Goal: Task Accomplishment & Management: Use online tool/utility

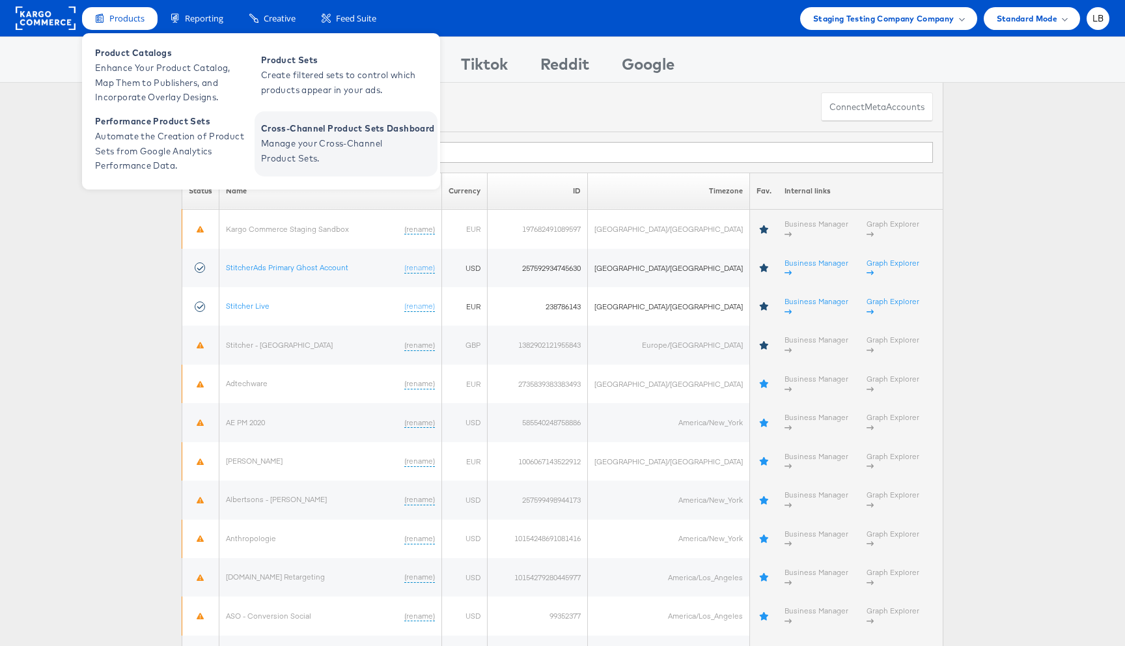
click at [281, 143] on span "Manage your Cross-Channel Product Sets." at bounding box center [339, 151] width 156 height 30
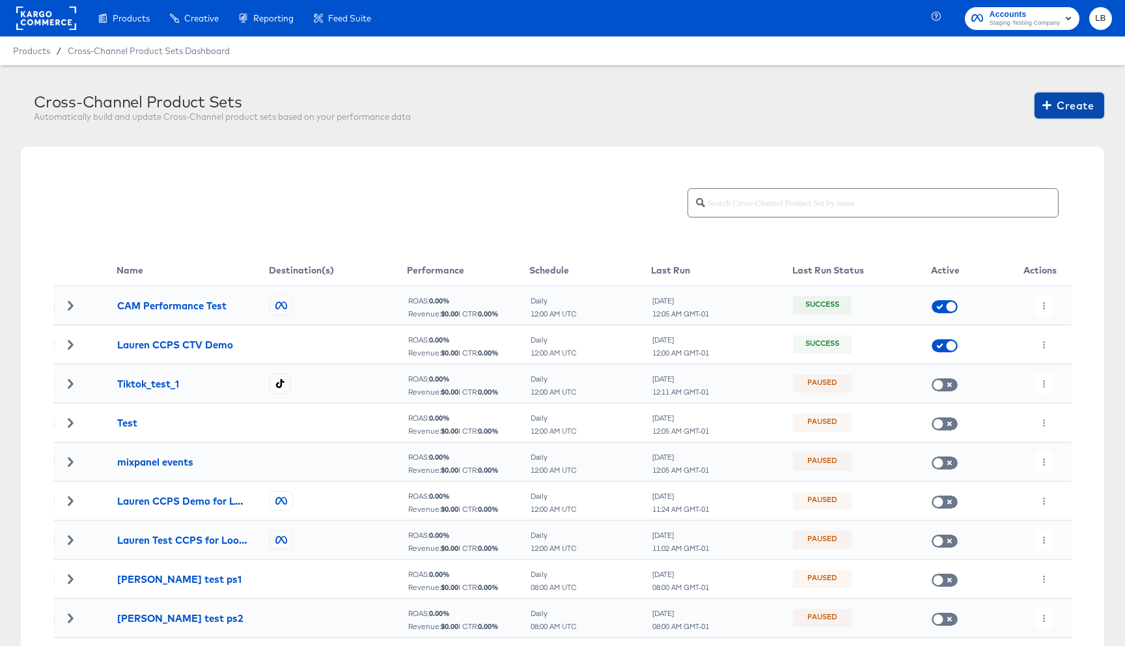
click at [1070, 109] on span "Create" at bounding box center [1069, 105] width 49 height 18
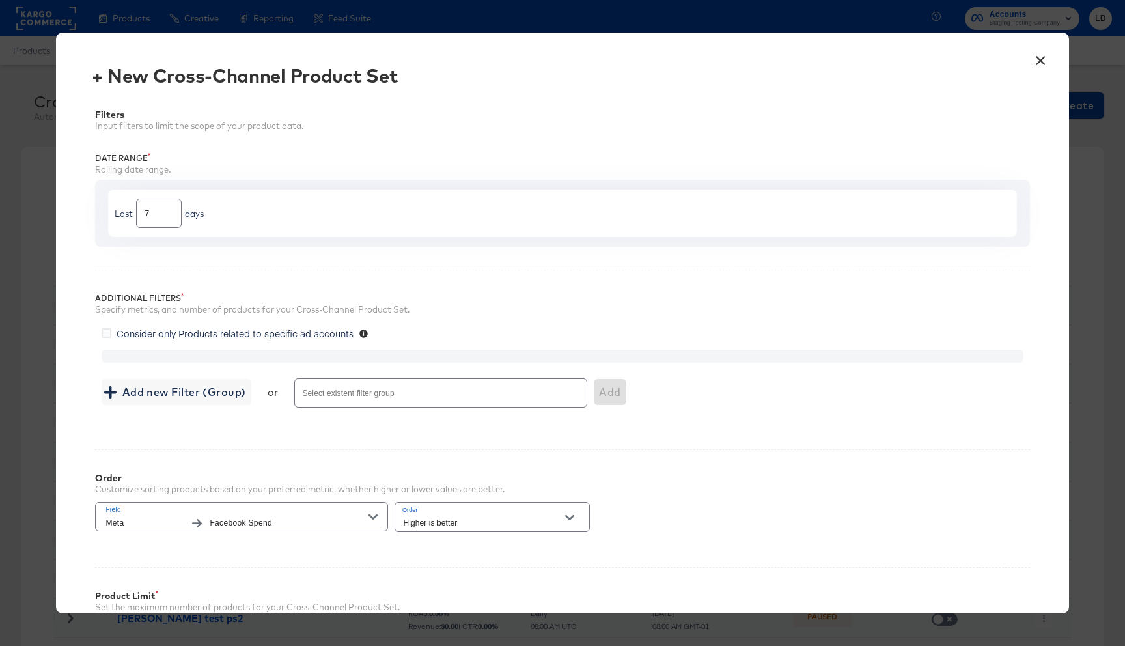
scroll to position [27, 0]
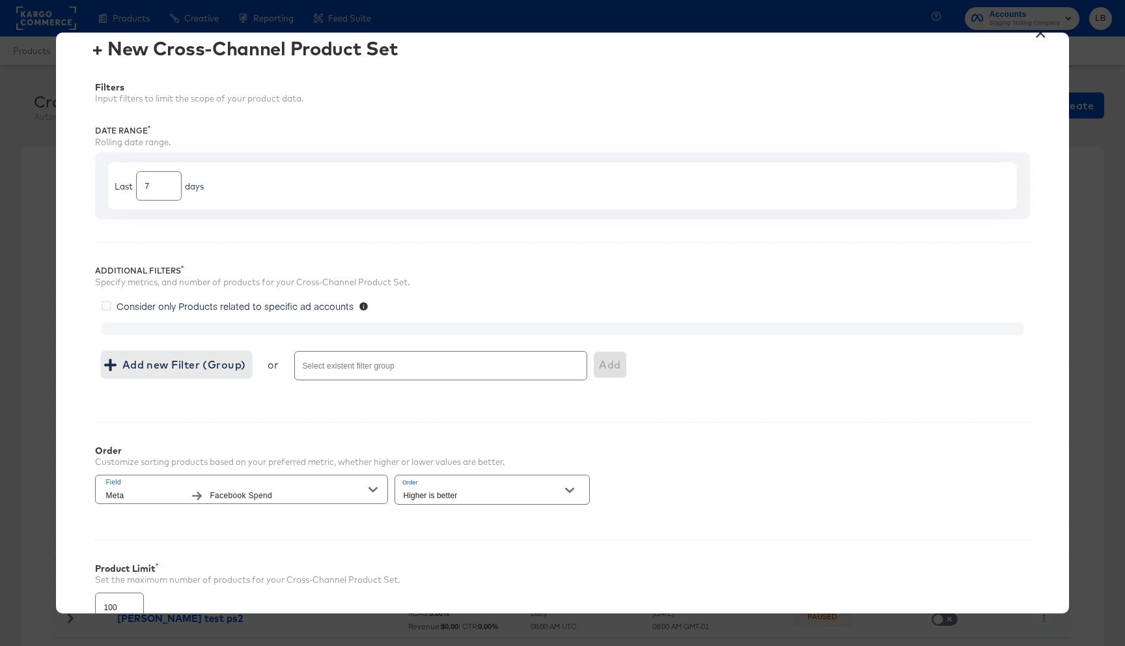
click at [160, 371] on span "Add new Filter (Group)" at bounding box center [176, 365] width 139 height 18
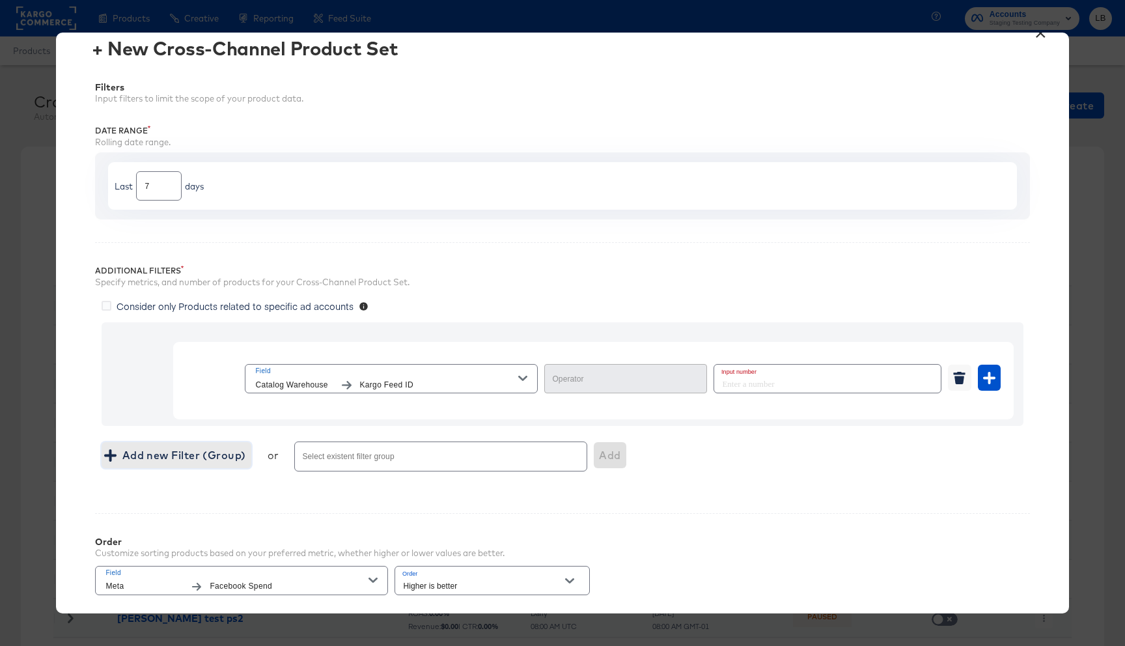
type input "Equal"
click at [527, 374] on icon "button" at bounding box center [522, 378] width 9 height 9
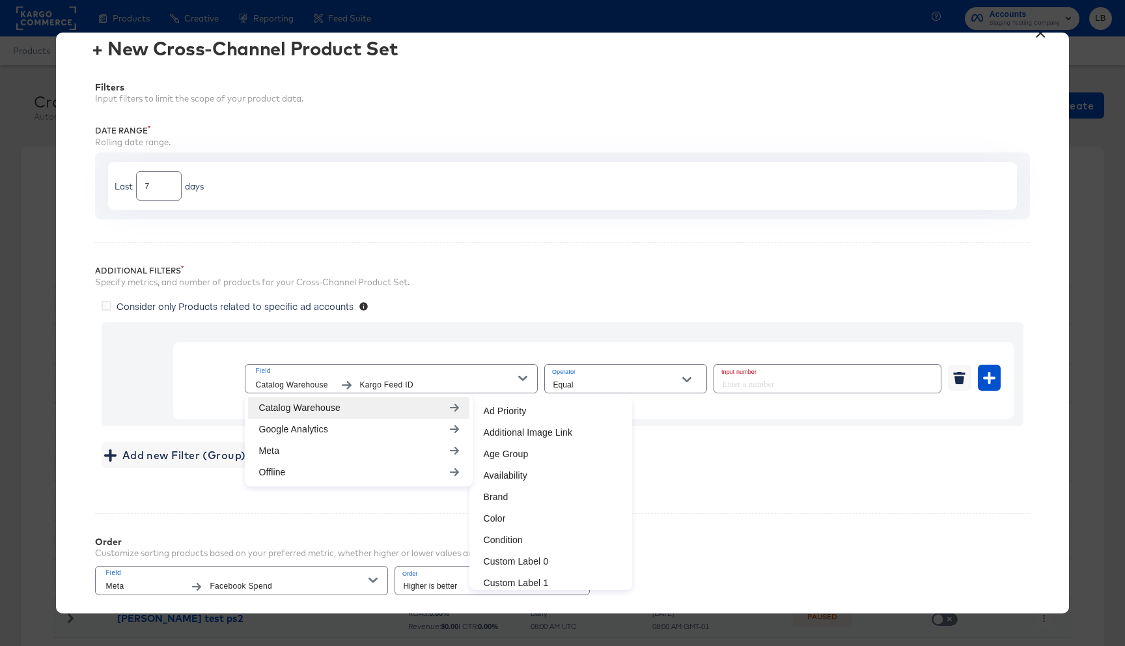
click at [519, 378] on icon "button" at bounding box center [522, 378] width 9 height 9
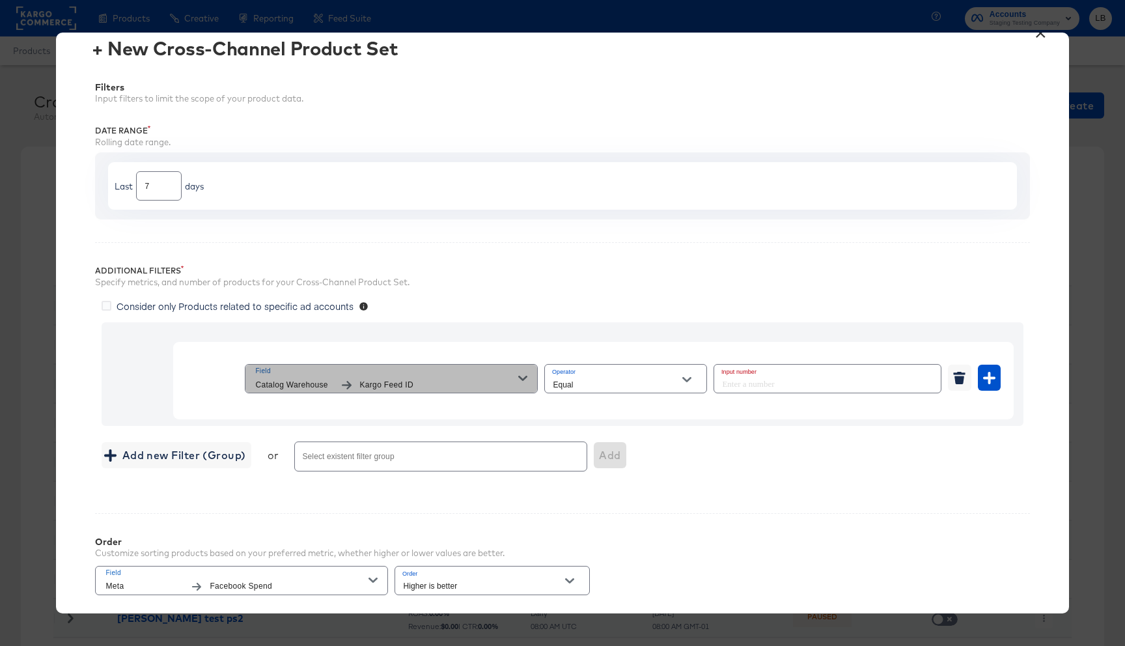
click at [519, 378] on icon "button" at bounding box center [522, 378] width 9 height 9
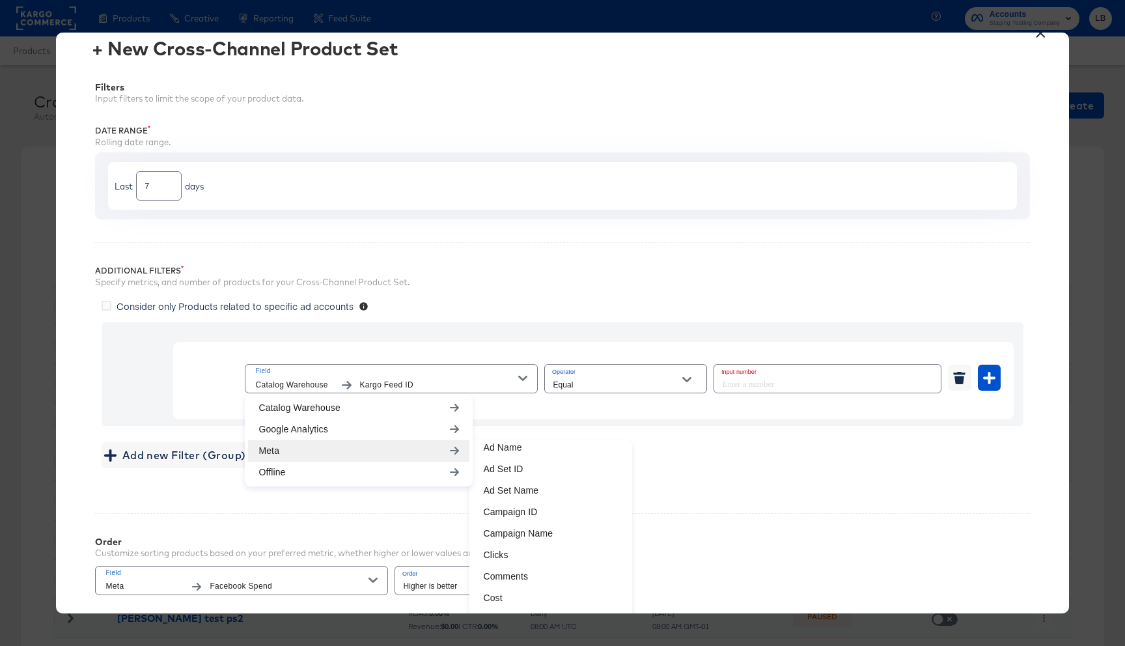
scroll to position [74, 0]
click at [529, 532] on li "Campaign Name" at bounding box center [551, 530] width 156 height 21
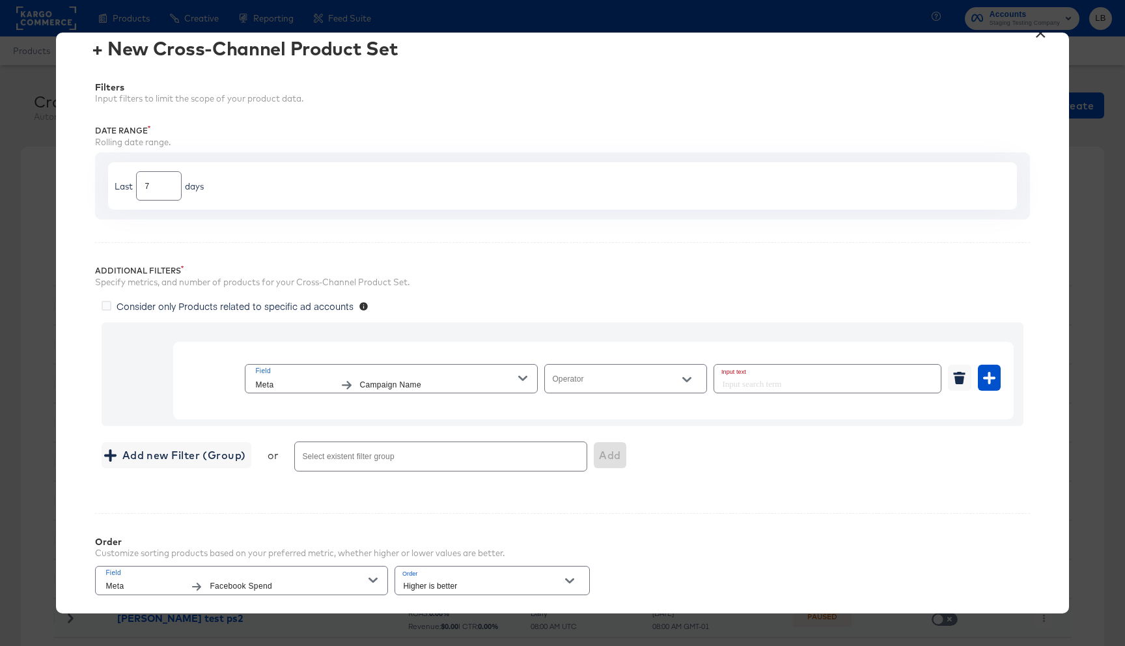
click at [677, 374] on div at bounding box center [686, 380] width 27 height 20
click at [686, 382] on icon "Open" at bounding box center [686, 379] width 9 height 9
click at [671, 408] on li "Equal" at bounding box center [625, 411] width 161 height 21
type input "Equal"
click at [766, 384] on input "text" at bounding box center [827, 379] width 227 height 28
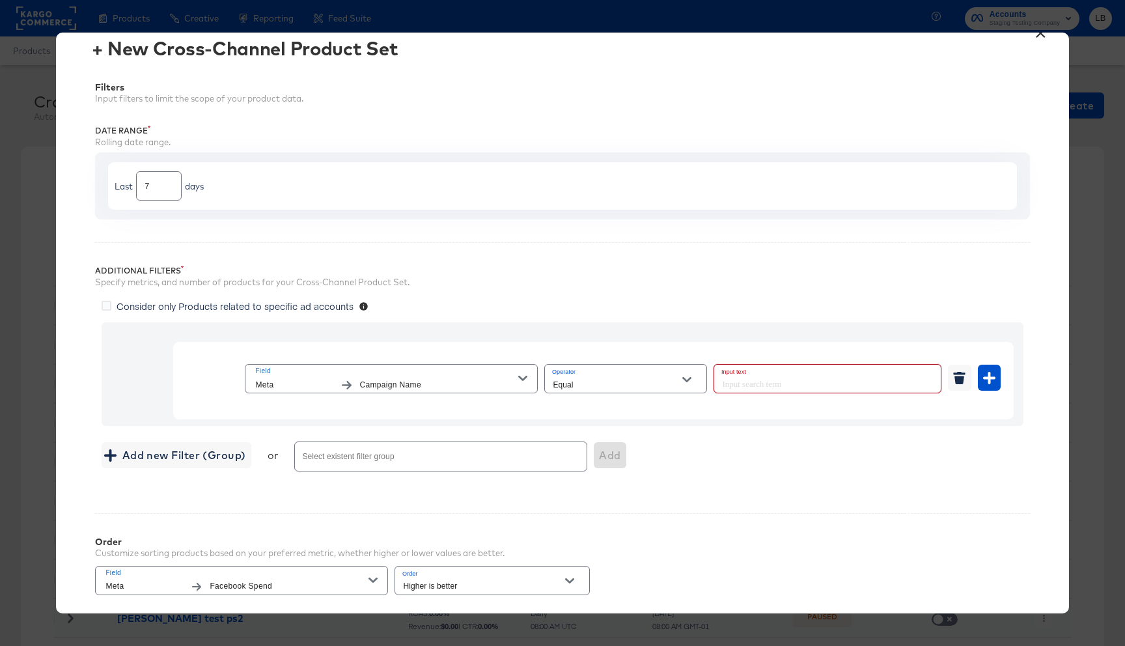
paste input "ASC Campaign_Lapsed"
type input "ASC Campaign_Lapsed"
click at [753, 454] on div "Add new Filter (Group) or Select existent filter group Add" at bounding box center [562, 456] width 921 height 35
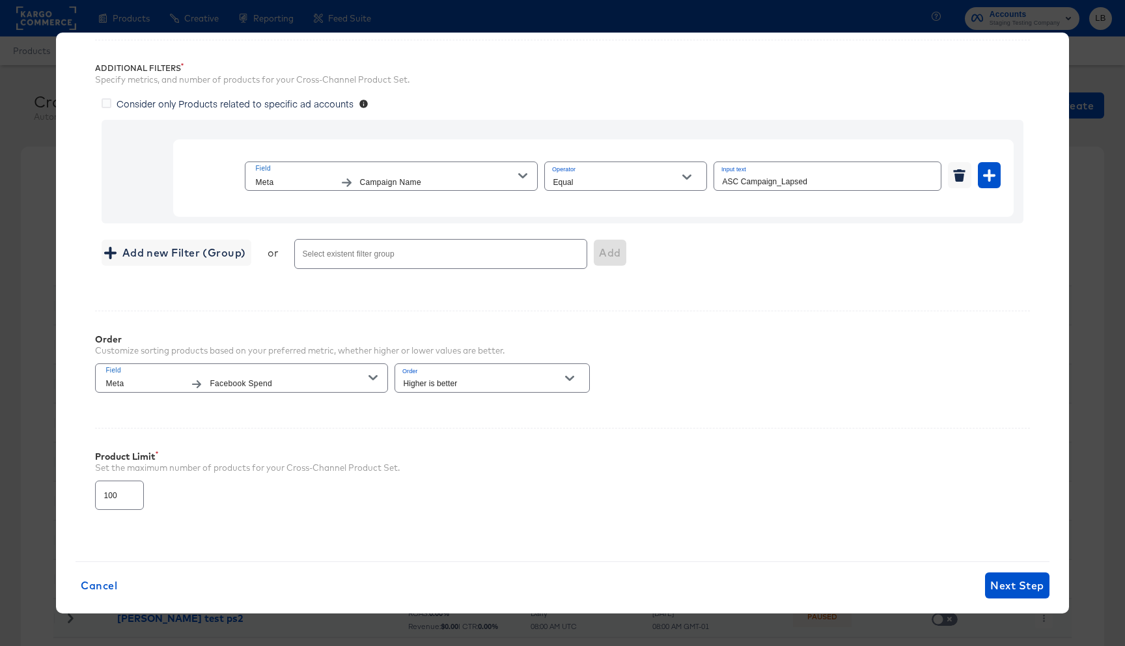
scroll to position [237, 0]
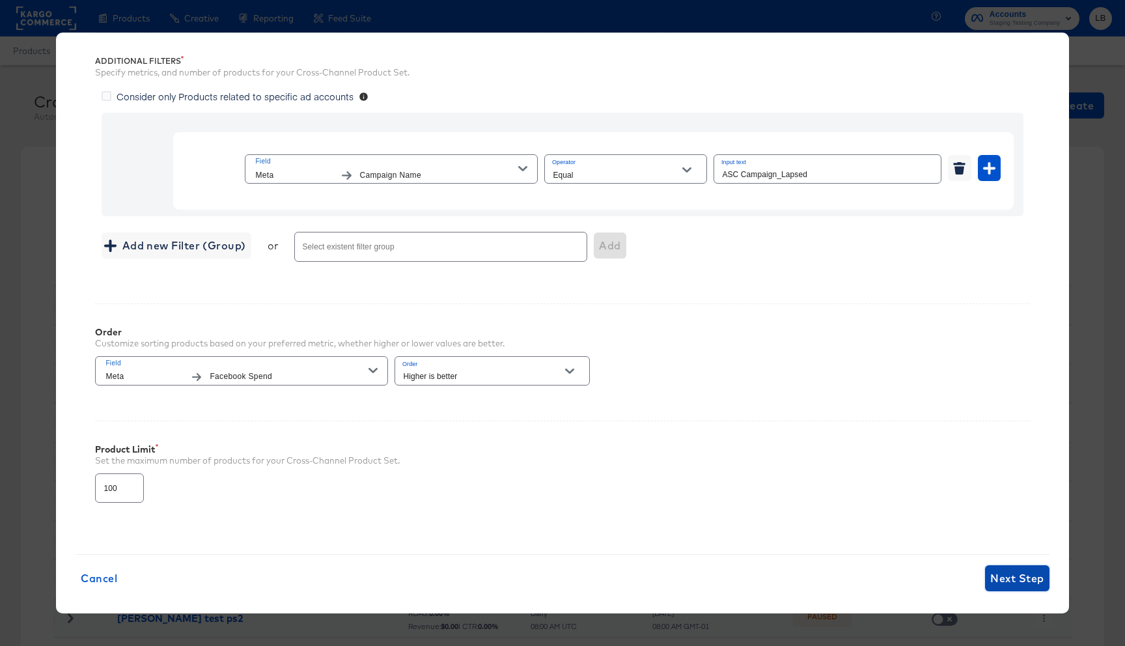
click at [1011, 582] on span "Next Step" at bounding box center [1016, 578] width 53 height 18
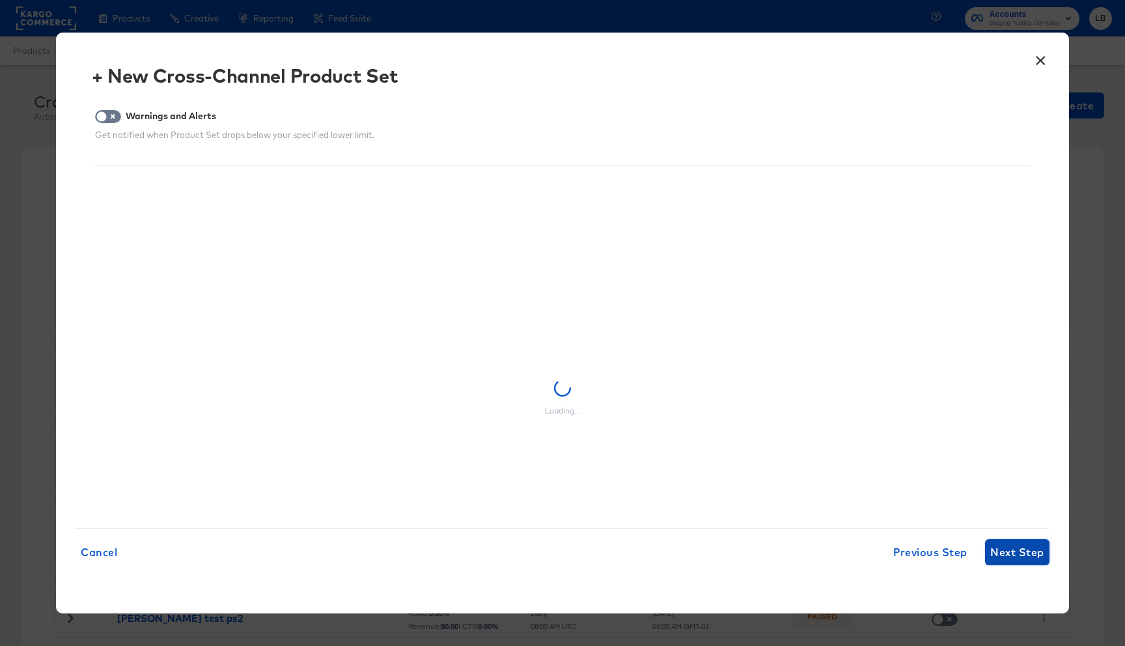
scroll to position [0, 0]
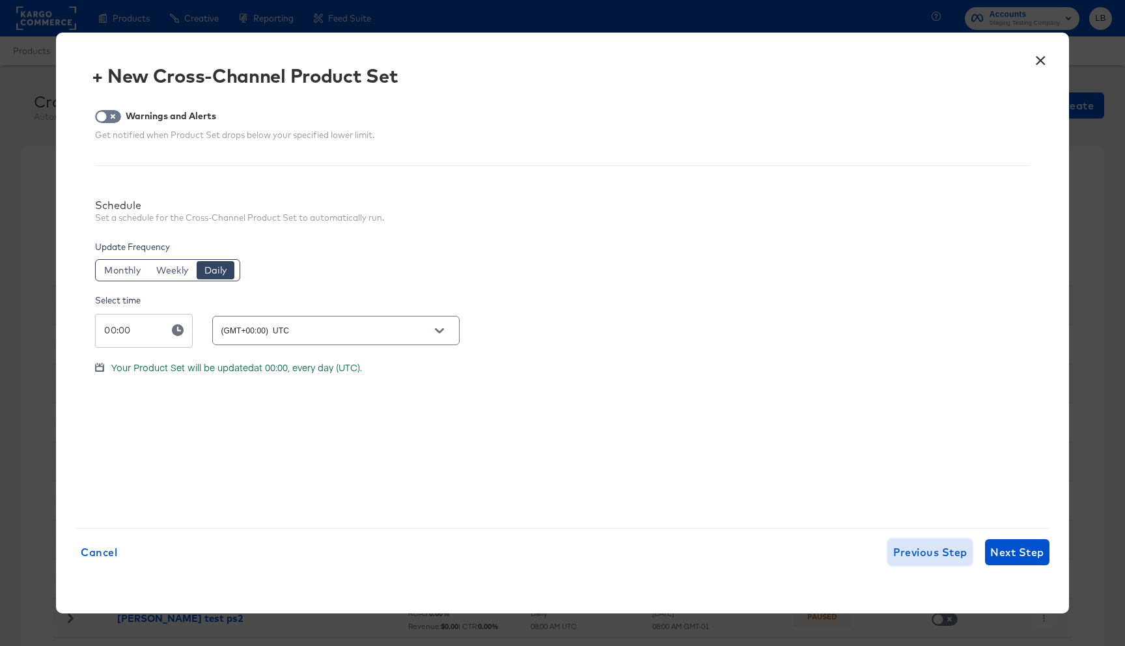
click at [911, 555] on span "Previous Step" at bounding box center [930, 552] width 74 height 18
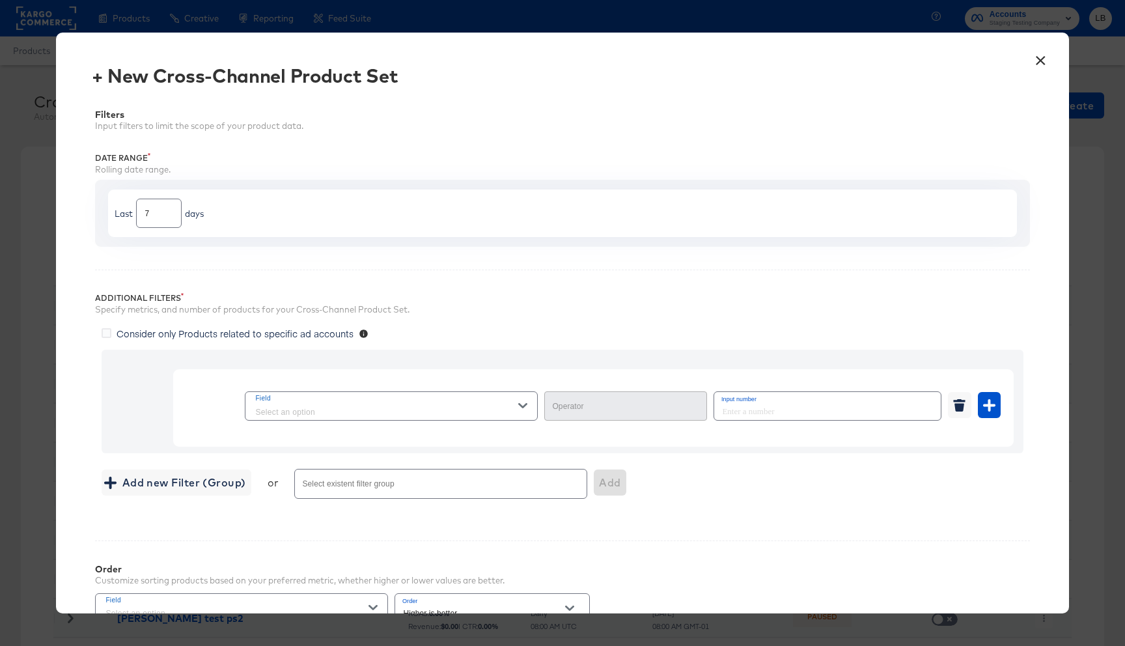
type input "Equal"
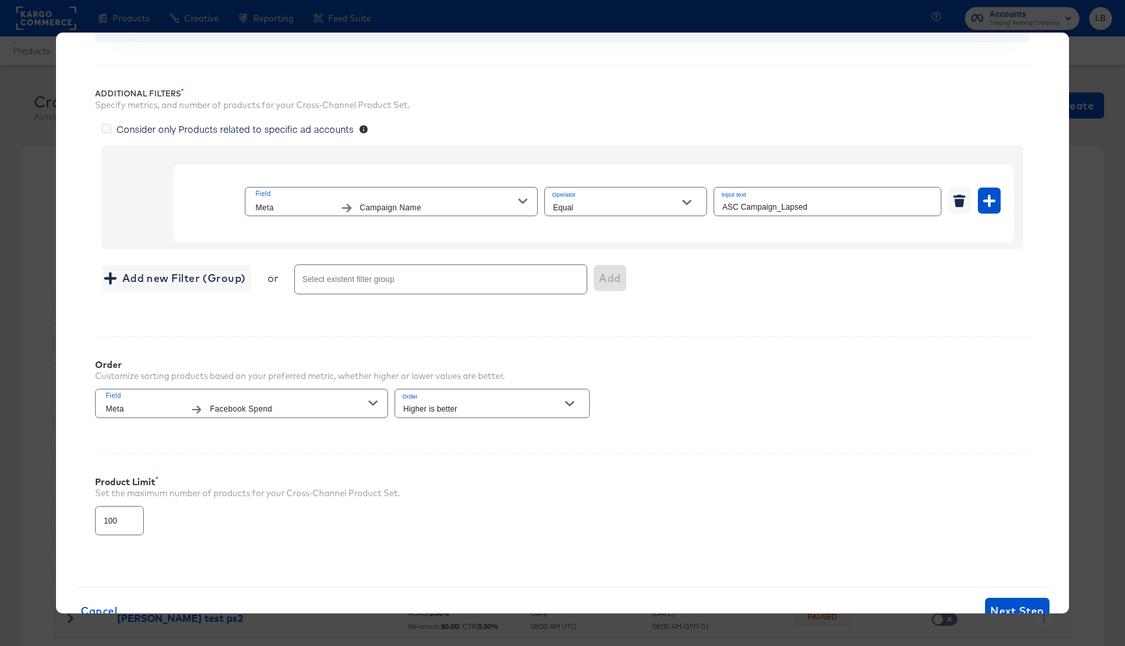
scroll to position [208, 0]
click at [120, 516] on input "100" at bounding box center [120, 512] width 48 height 28
type input "1"
type input "5000"
click at [448, 541] on div "Product Limit Set the maximum number of products for your Cross-Channel Product…" at bounding box center [562, 497] width 934 height 94
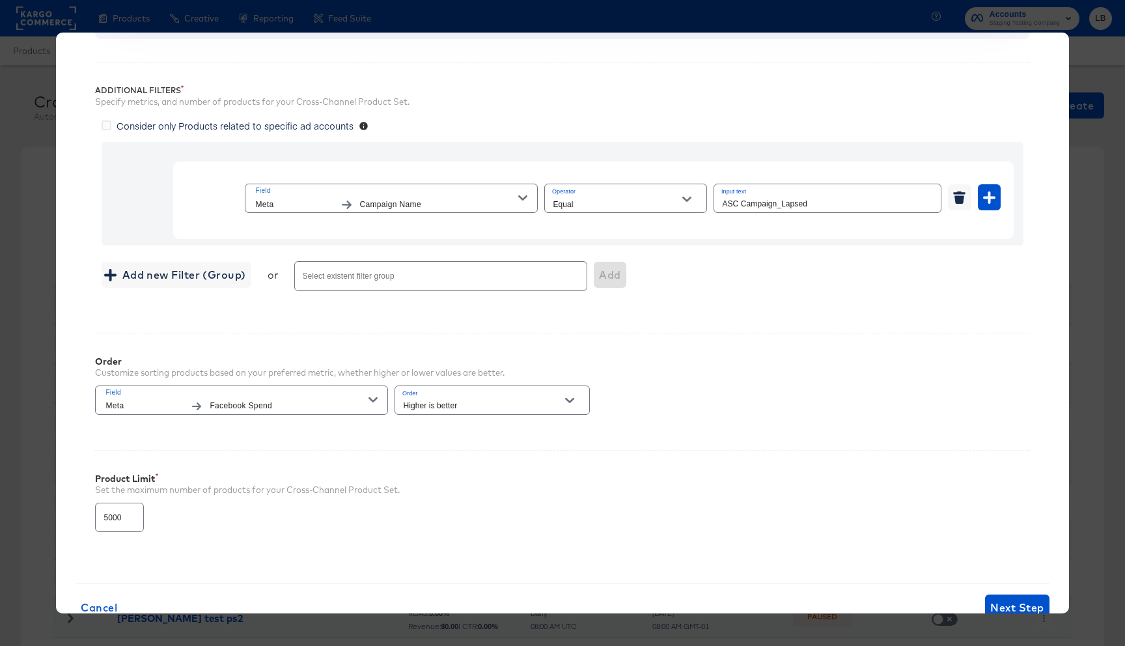
scroll to position [247, 0]
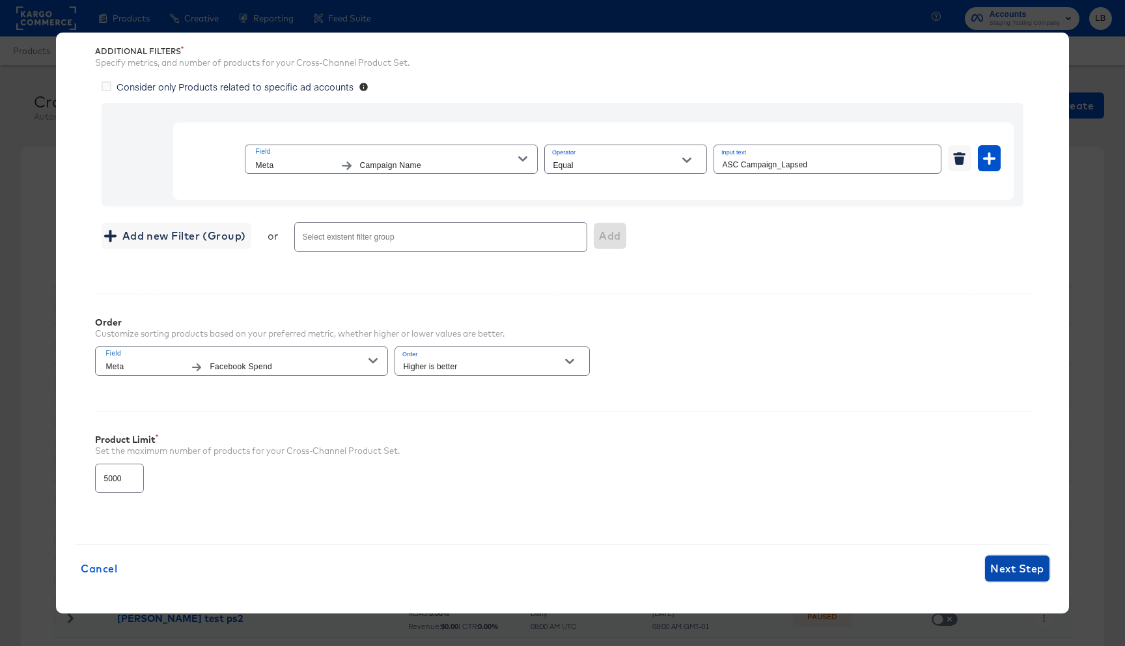
click at [1015, 558] on button "Next Step" at bounding box center [1017, 568] width 64 height 26
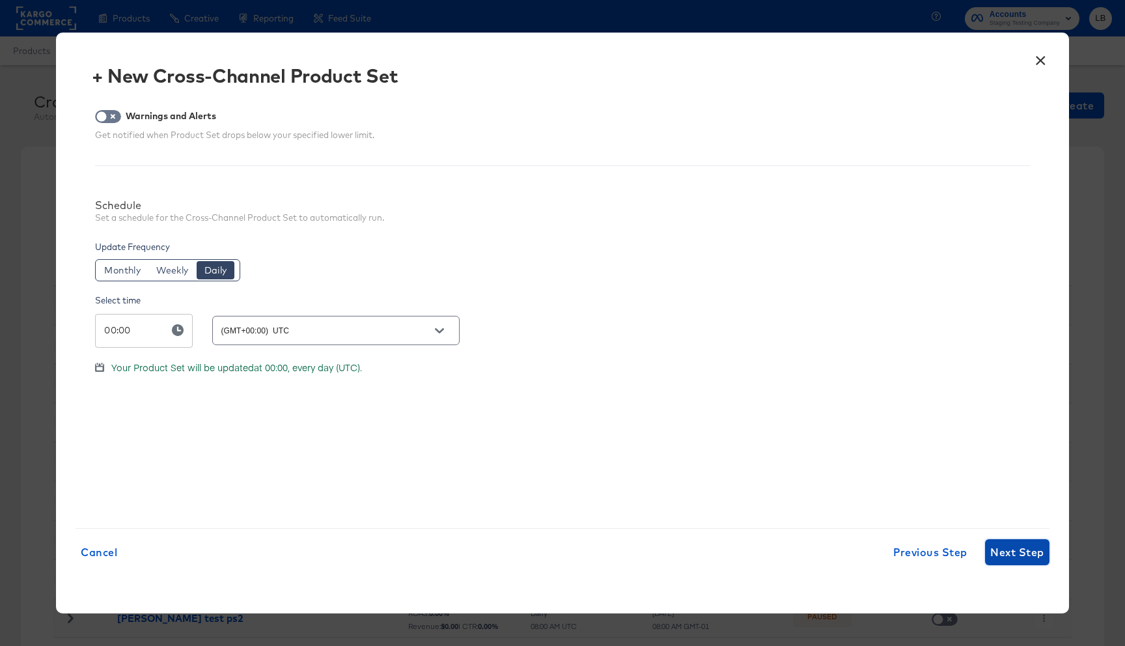
click at [1014, 550] on span "Next Step" at bounding box center [1016, 552] width 53 height 18
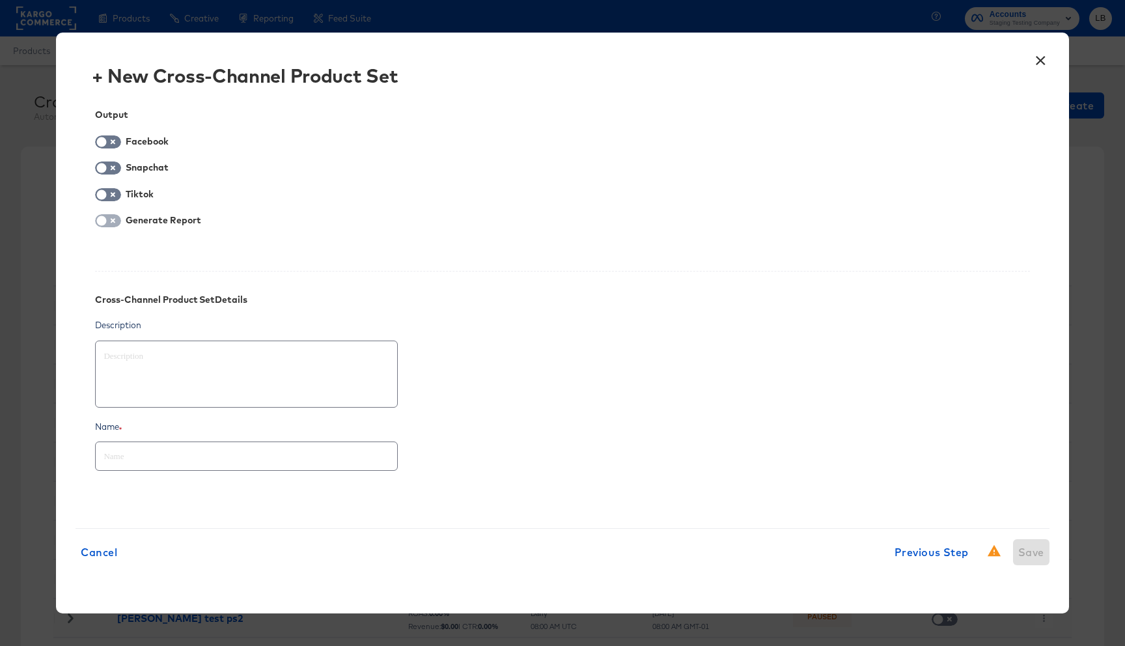
click at [101, 222] on input "checkbox" at bounding box center [101, 223] width 39 height 13
checkbox input "true"
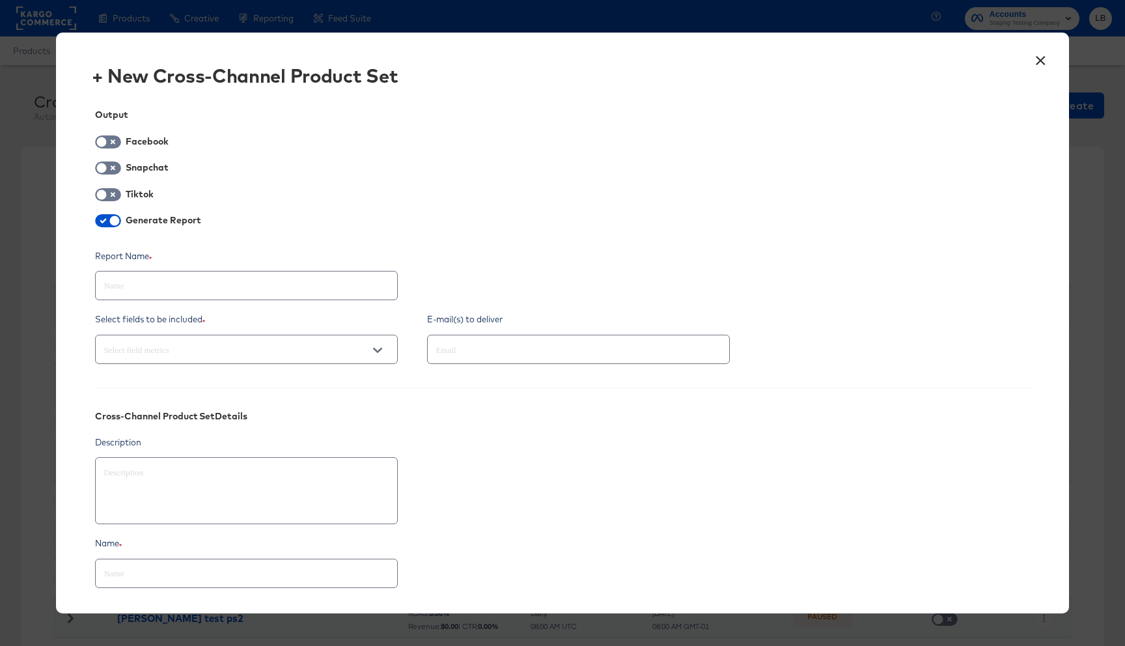
click at [180, 289] on input "text" at bounding box center [246, 280] width 301 height 28
type textarea "x"
type input "L"
type textarea "x"
type input "La"
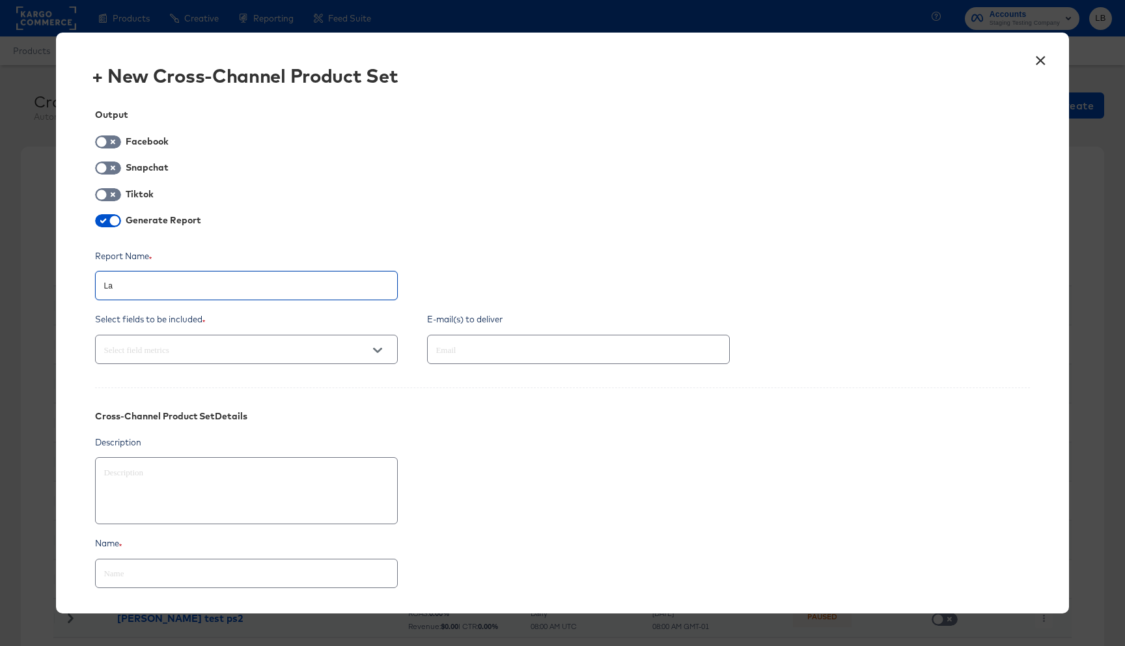
type textarea "x"
type input "Lau"
type textarea "x"
type input "Laur"
type textarea "x"
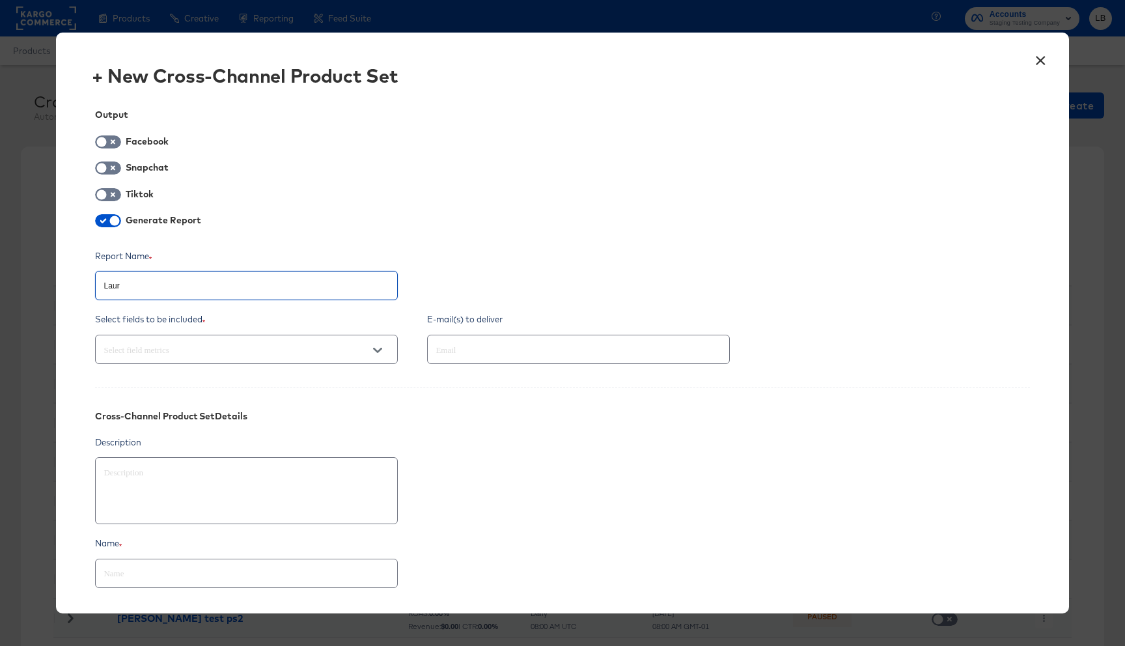
type input "Laure"
type textarea "x"
type input "Lauren"
type textarea "x"
type input "Lauren"
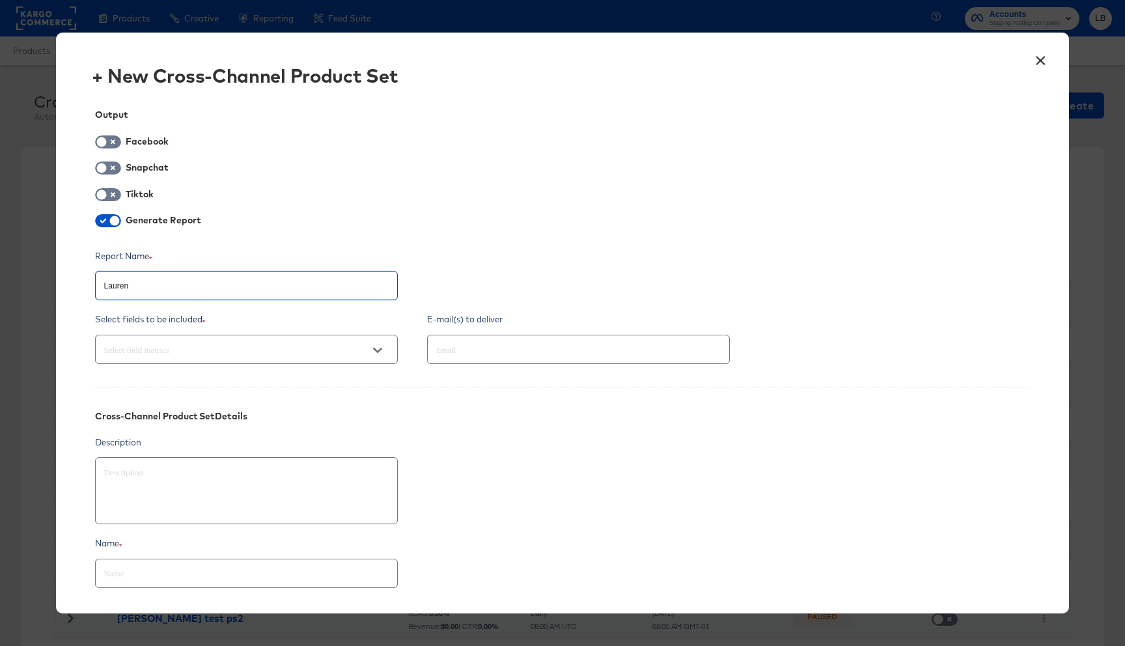
type textarea "x"
type input "Lauren"
type textarea "x"
type input "Laure"
type textarea "x"
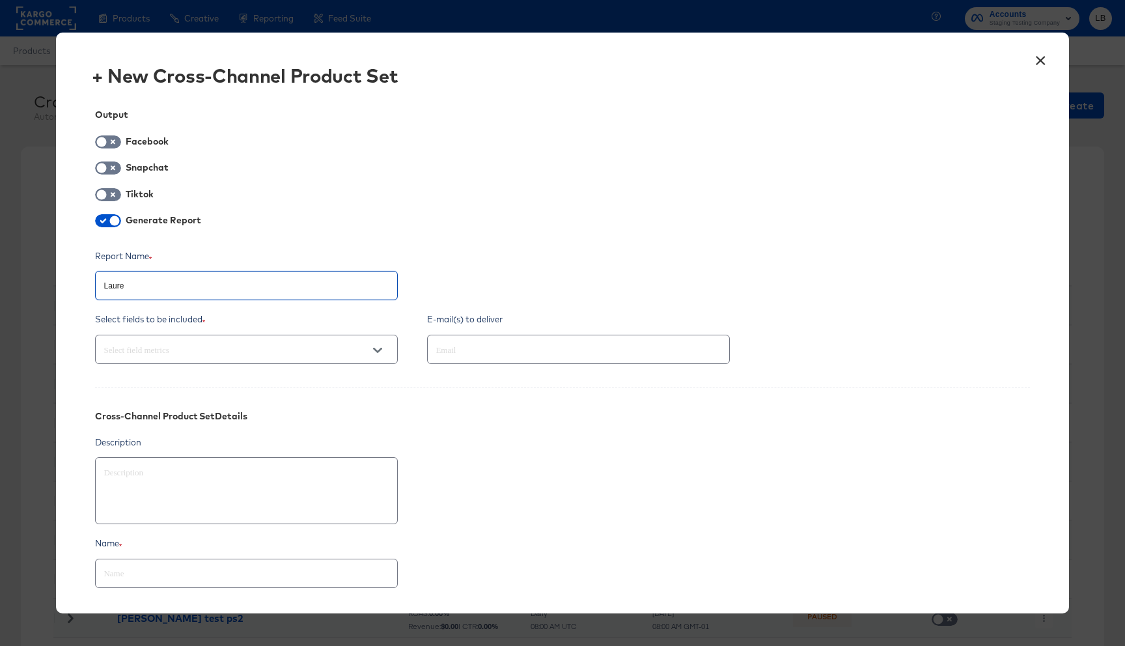
type input "Laur"
type textarea "x"
type input "Lau"
type textarea "x"
type input "La"
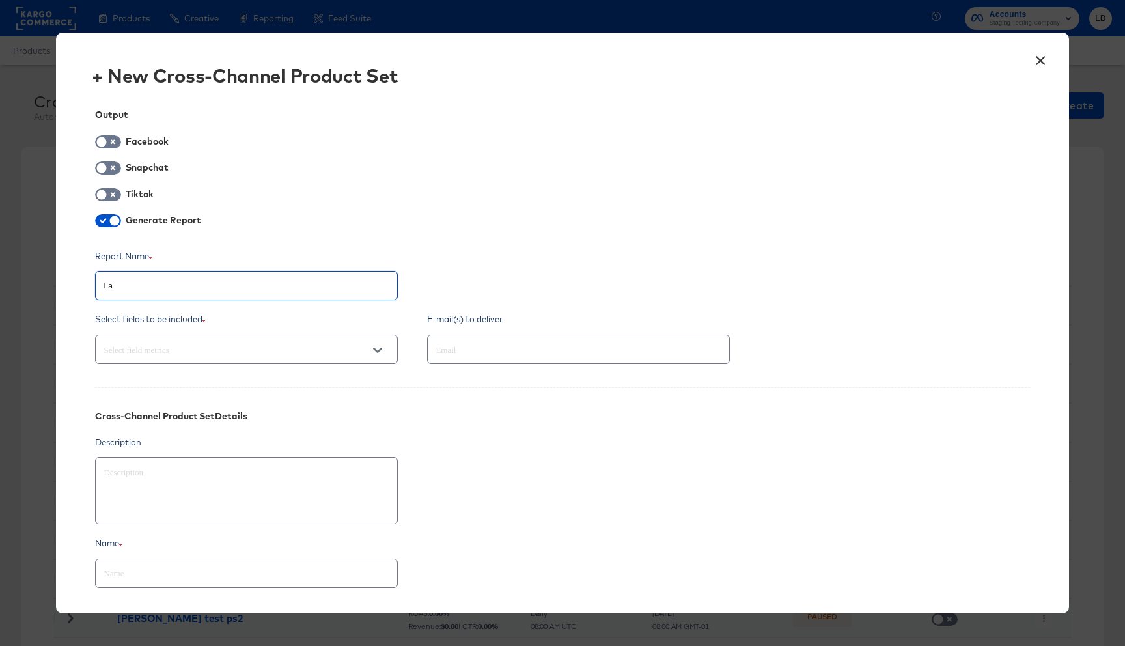
type textarea "x"
type input "L"
type textarea "x"
type input "L"
type textarea "x"
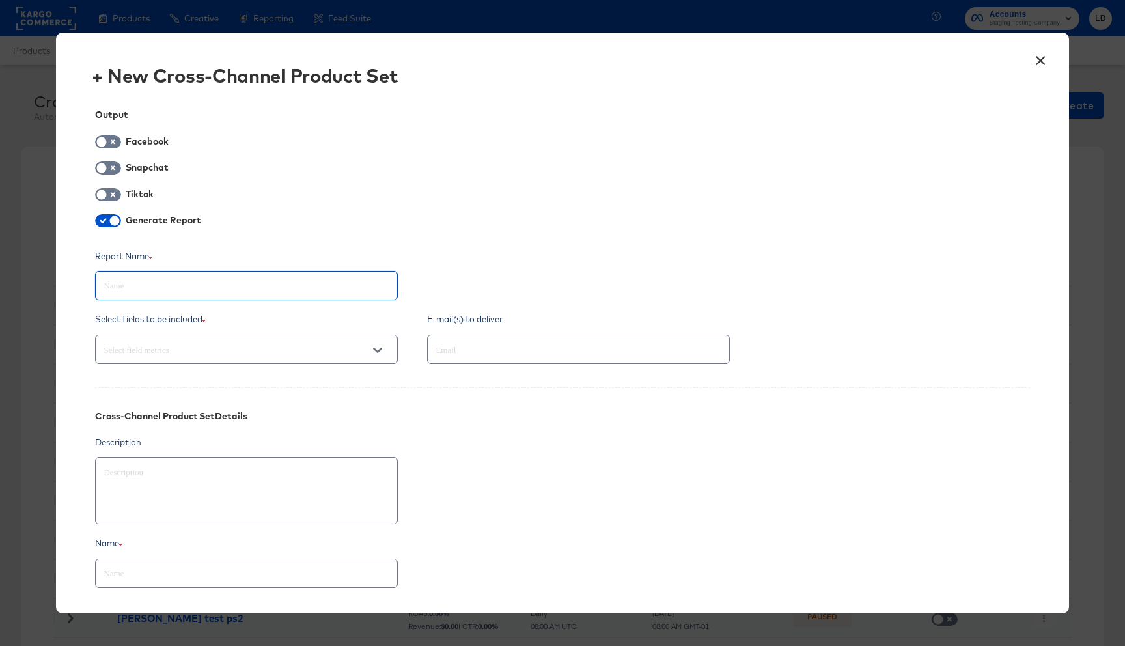
type textarea "x"
type input "P"
type textarea "x"
type input "Pr"
type textarea "x"
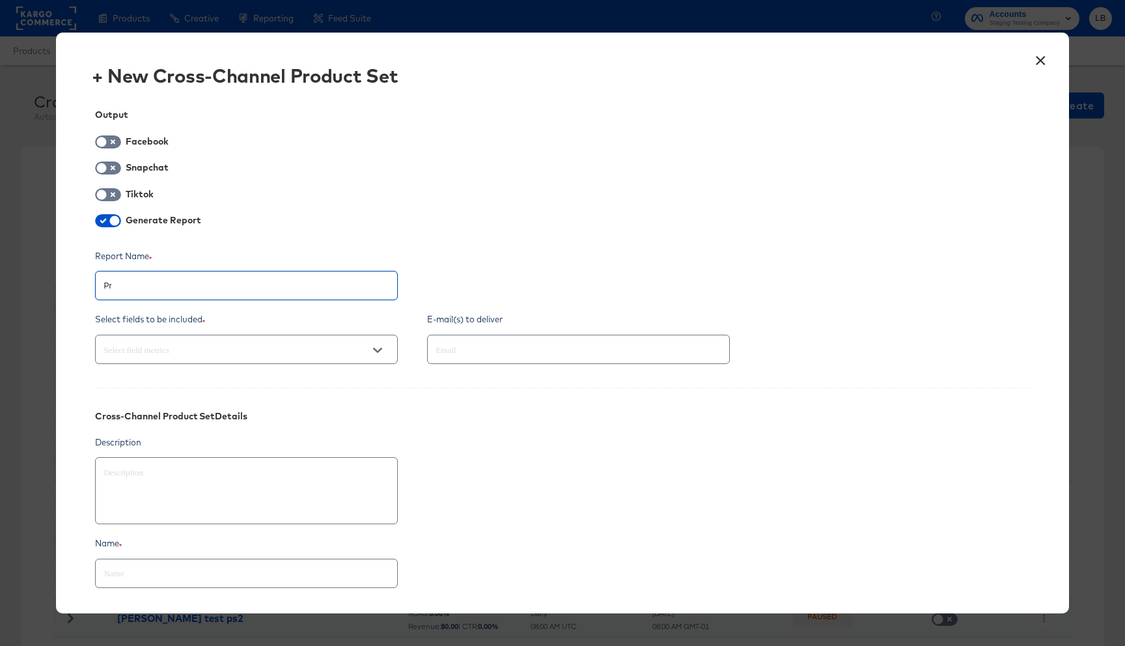
type input "Pro"
type textarea "x"
type input "Prod"
type textarea "x"
type input "Produ"
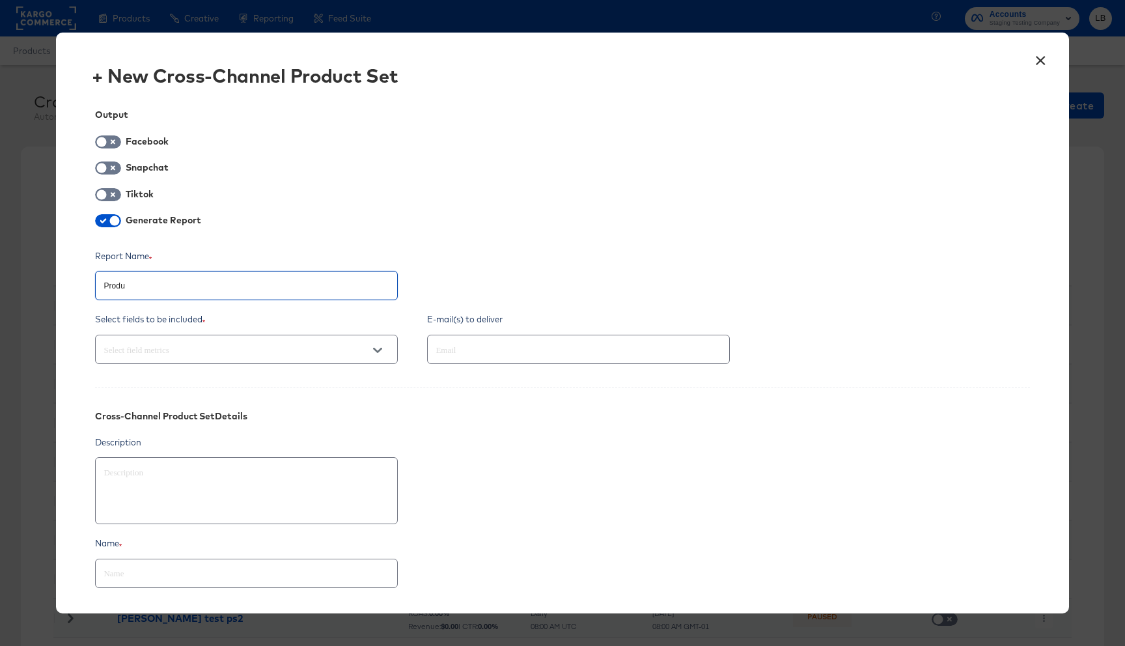
type textarea "x"
type input "Produc"
type textarea "x"
type input "Product"
type textarea "x"
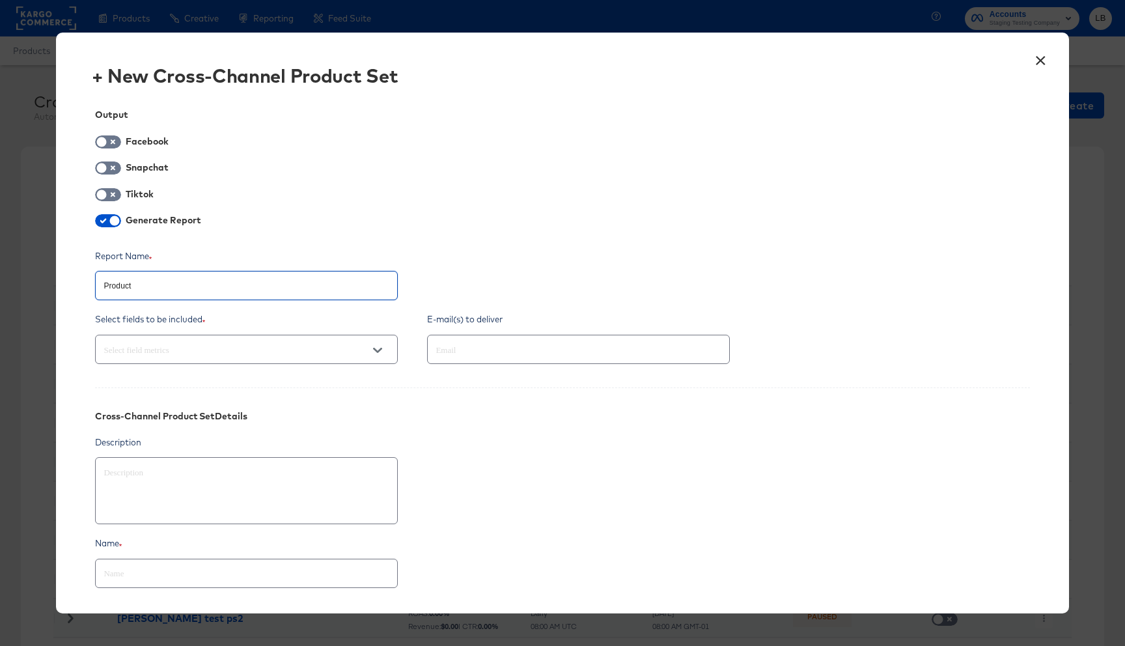
type input "Product"
type textarea "x"
type input "Product T"
type textarea "x"
type input "Product Tr"
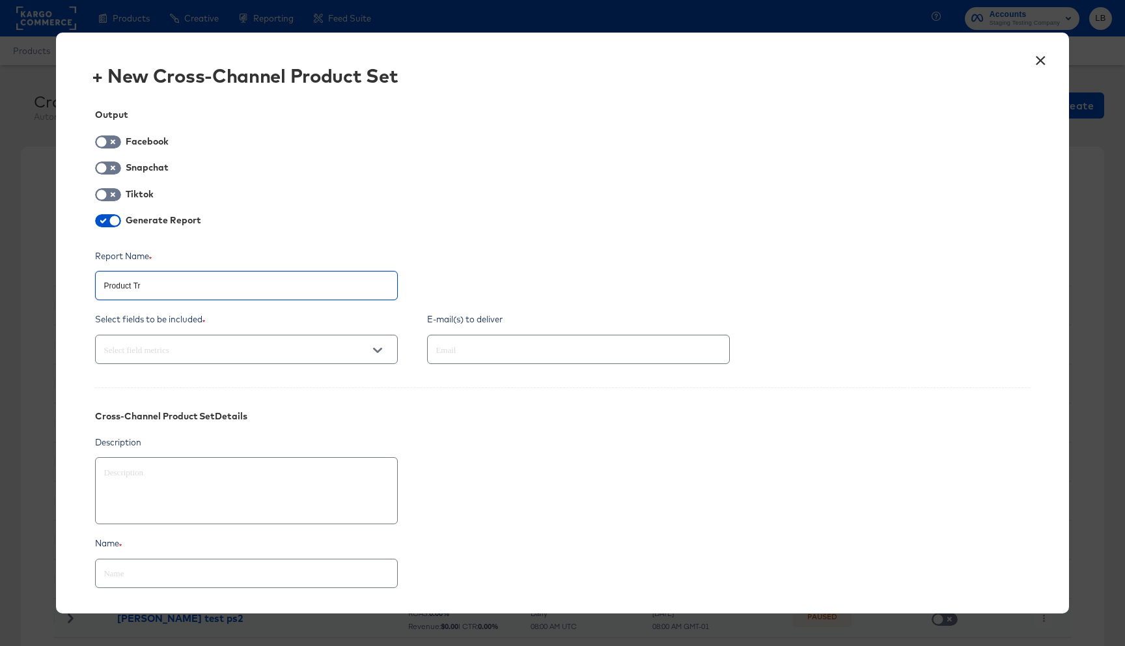
type textarea "x"
type input "Product Tre"
type textarea "x"
type input "Product Tren"
type textarea "x"
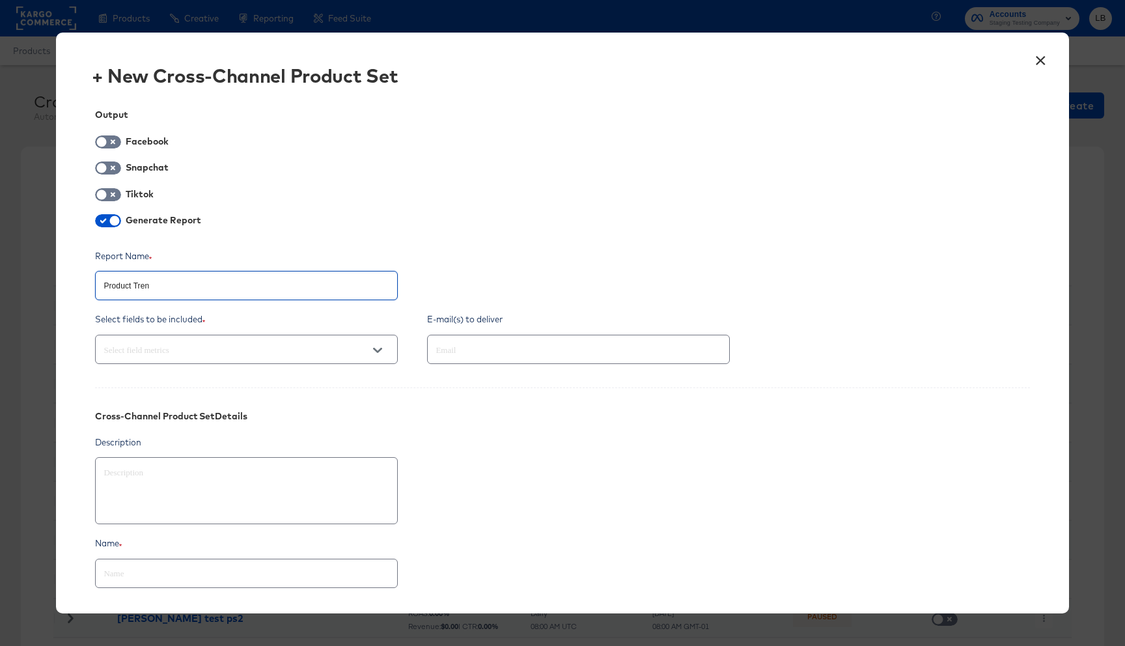
type input "Product Trend"
type textarea "x"
type input "Product Trend"
type textarea "x"
type input "Product Trend T"
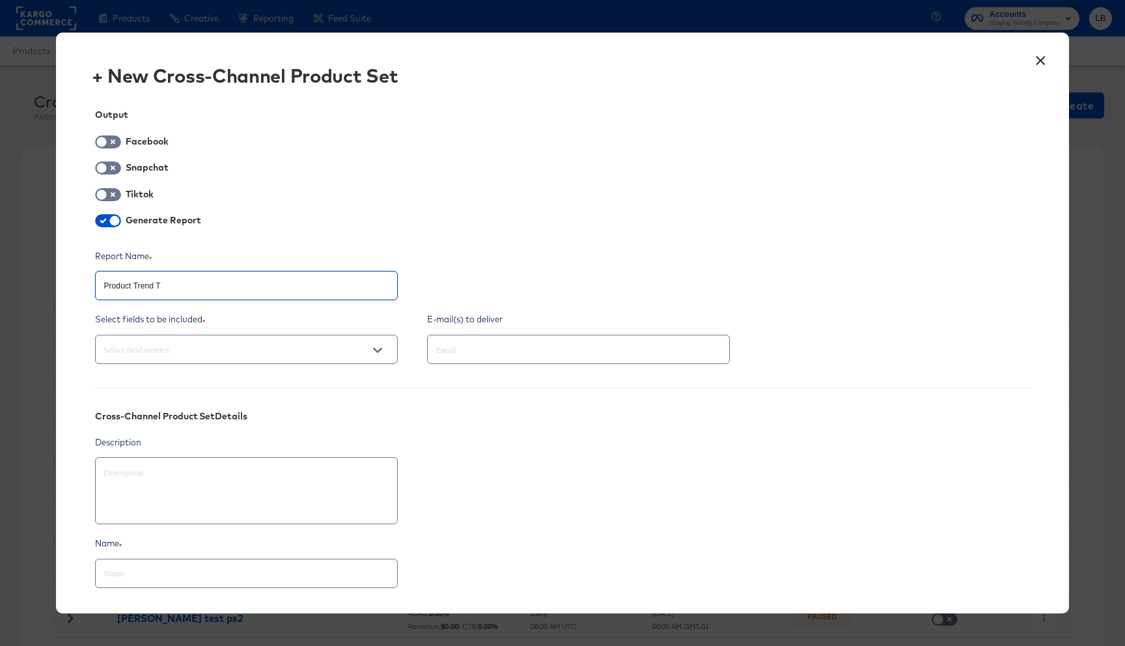
type textarea "x"
type input "Product Trend Te"
type textarea "x"
type input "Product Trend Tes"
type textarea "x"
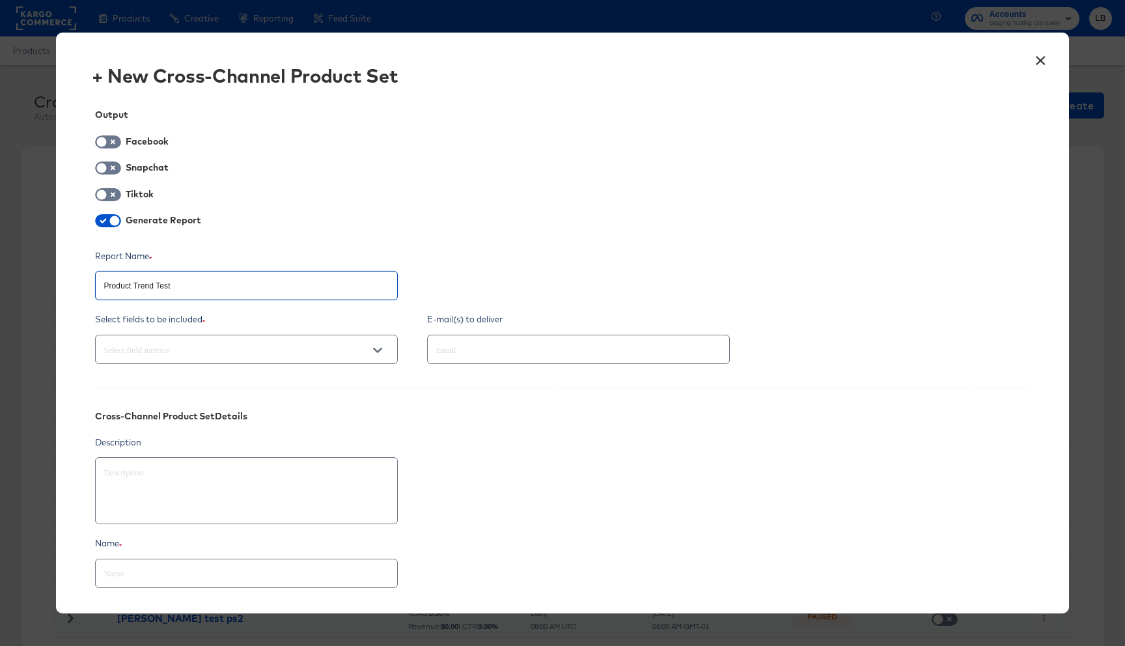
type input "Product Trend Test"
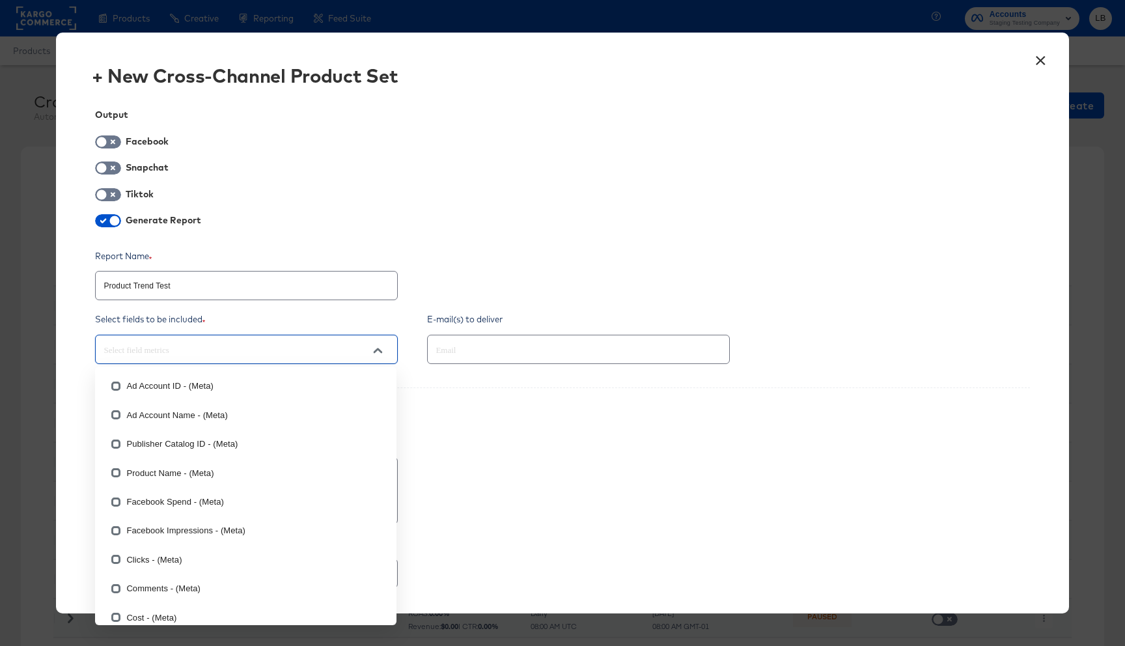
click at [249, 355] on input "text" at bounding box center [228, 349] width 254 height 15
click at [153, 410] on li "Ad Account Name - (Meta)" at bounding box center [245, 414] width 301 height 29
type textarea "x"
checkbox input "true"
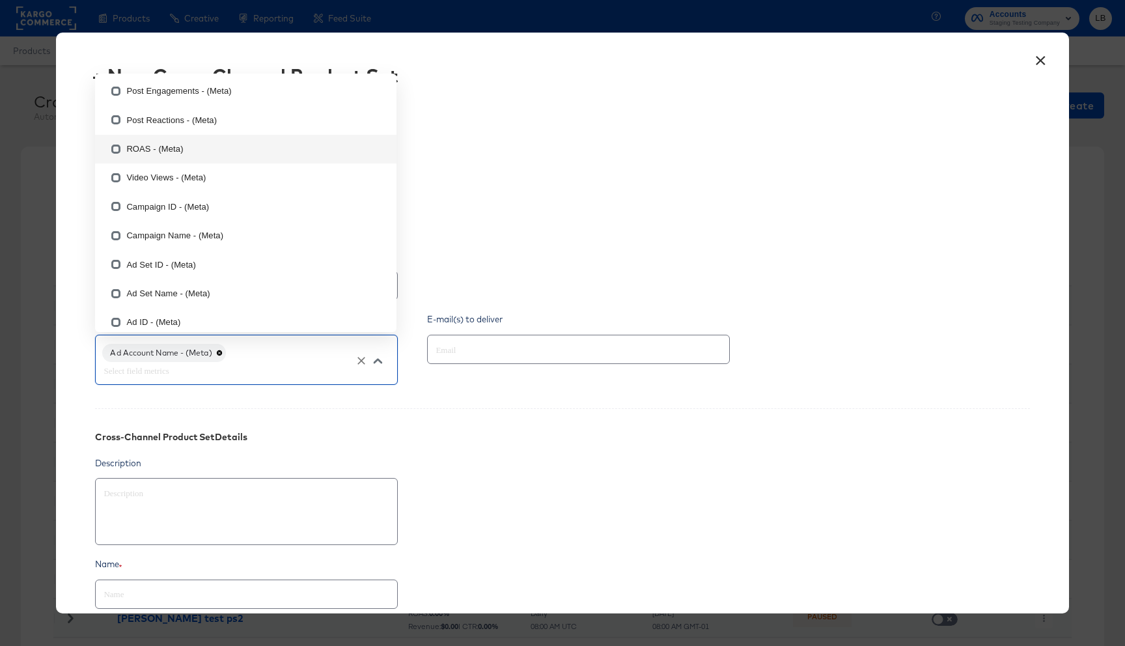
scroll to position [585, 0]
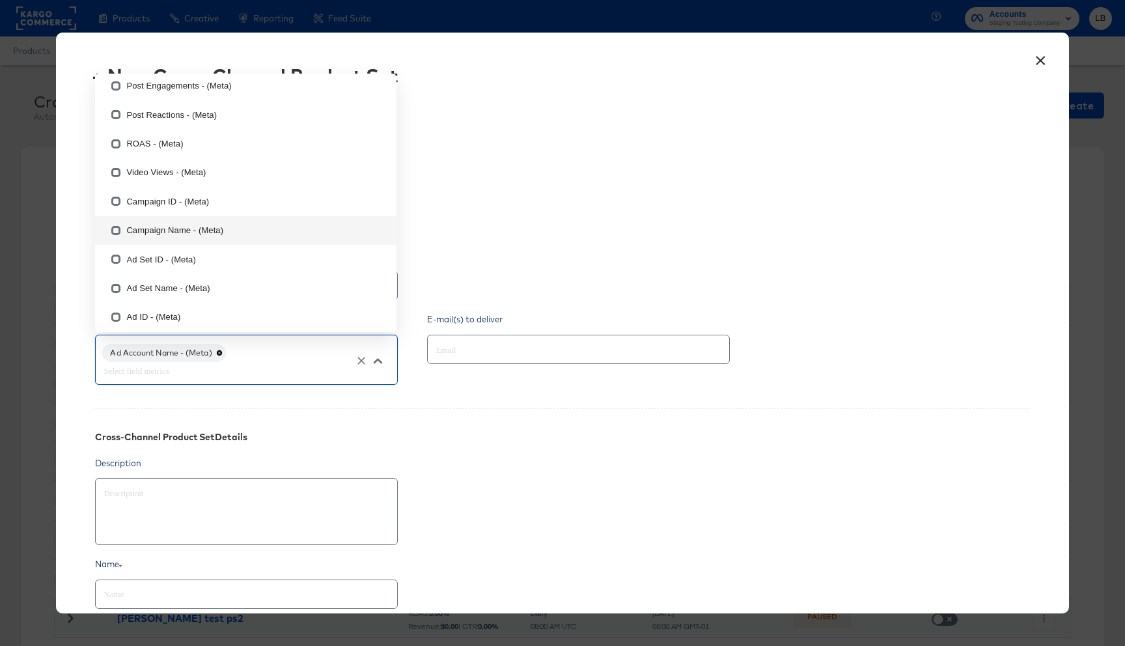
click at [143, 226] on li "Campaign Name - (Meta)" at bounding box center [245, 230] width 301 height 29
type textarea "x"
checkbox input "true"
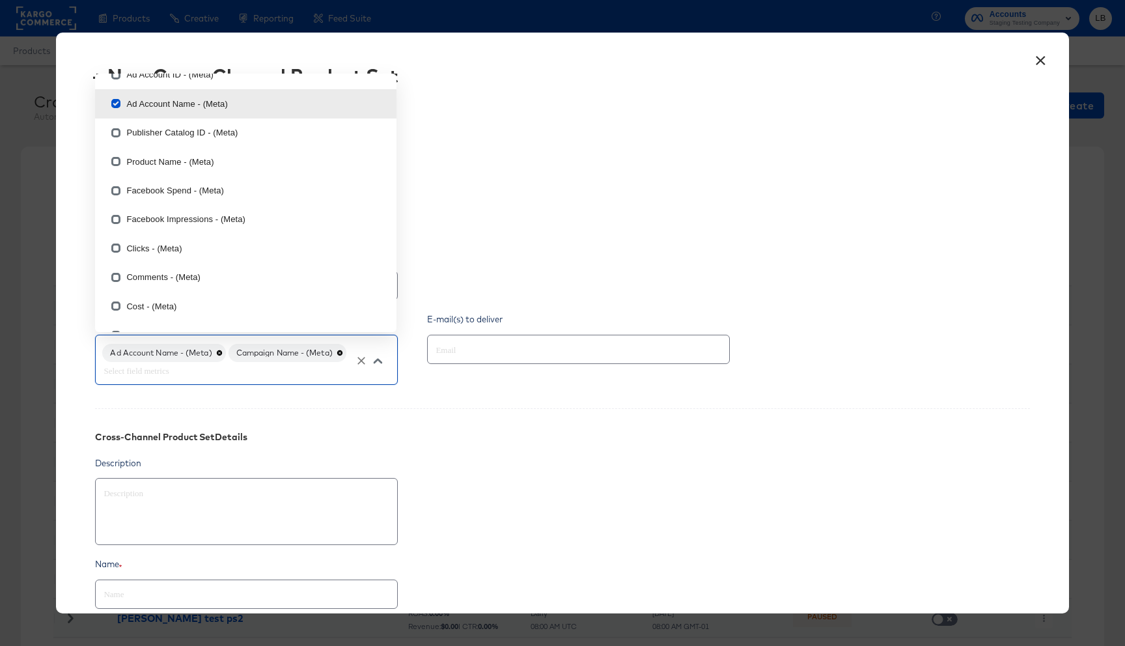
scroll to position [0, 0]
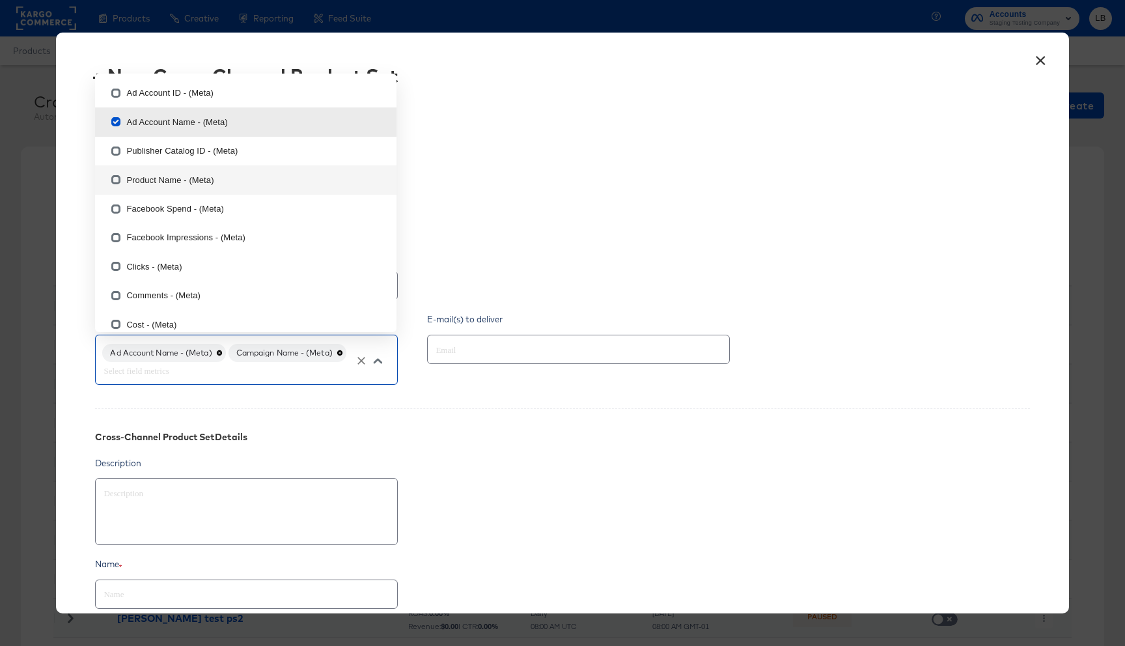
click at [178, 178] on li "Product Name - (Meta)" at bounding box center [245, 179] width 301 height 29
type textarea "x"
checkbox input "true"
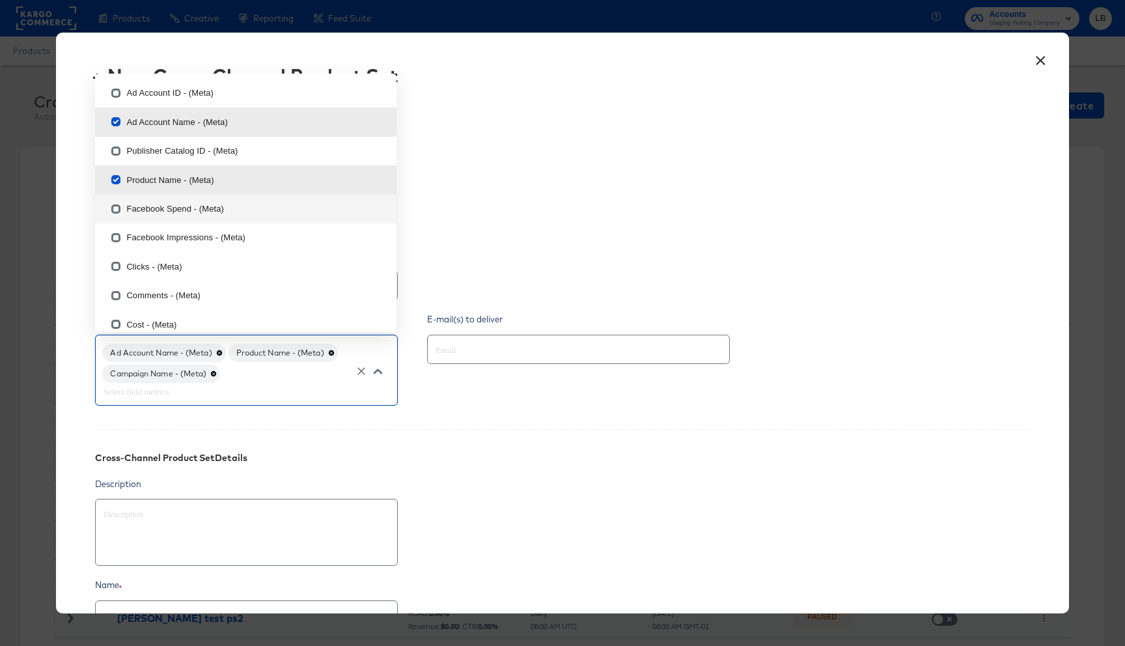
click at [169, 208] on li "Facebook Spend - (Meta)" at bounding box center [245, 209] width 301 height 29
type textarea "x"
checkbox input "true"
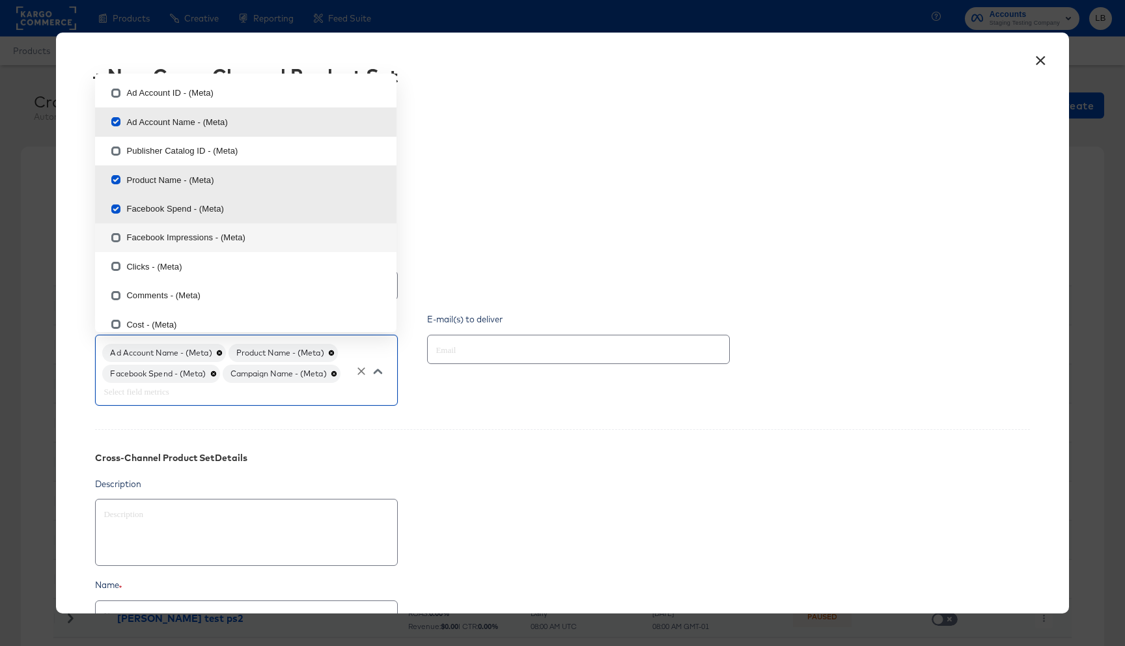
click at [167, 240] on li "Facebook Impressions - (Meta)" at bounding box center [245, 237] width 301 height 29
type textarea "x"
checkbox input "true"
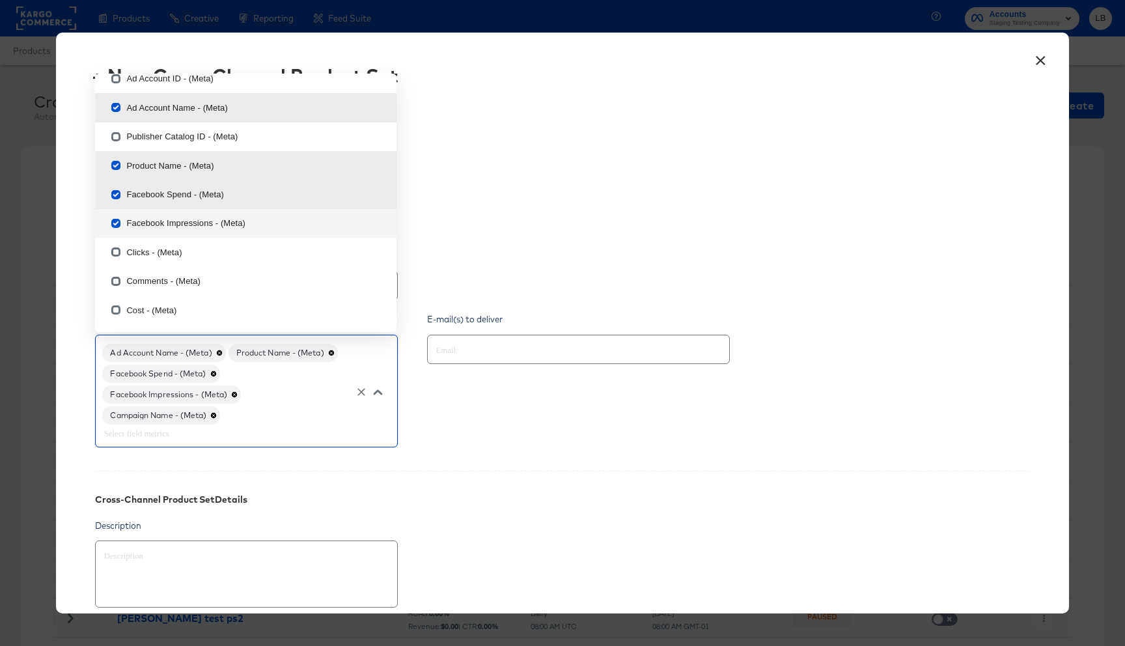
scroll to position [23, 0]
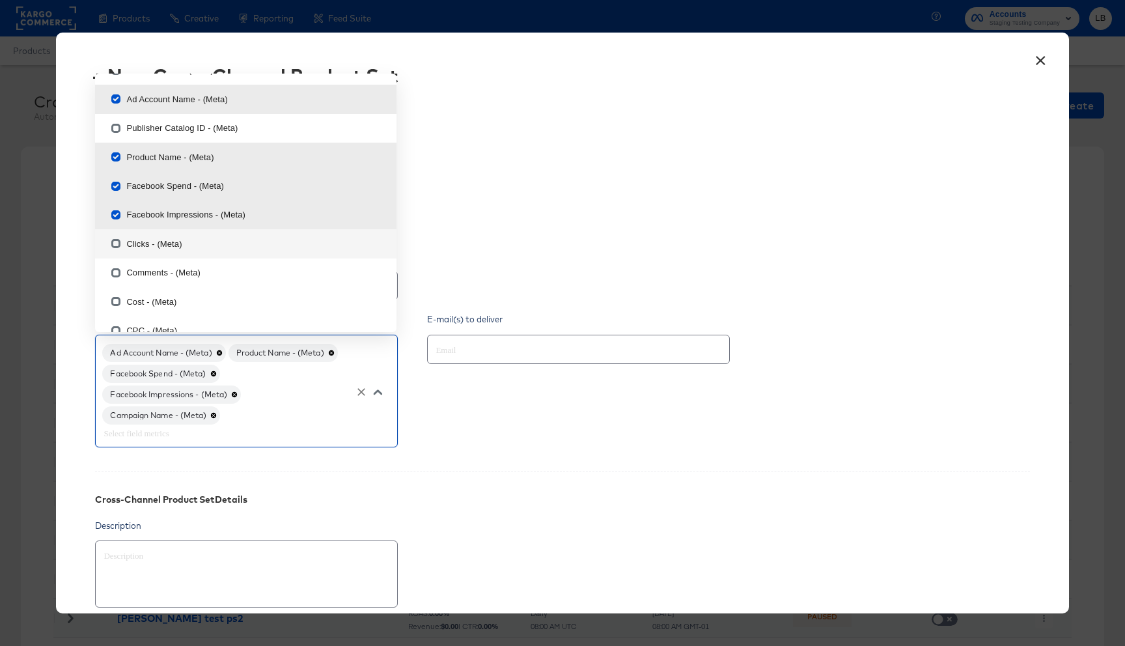
click at [200, 249] on li "Clicks - (Meta)" at bounding box center [245, 243] width 301 height 29
type textarea "x"
checkbox input "true"
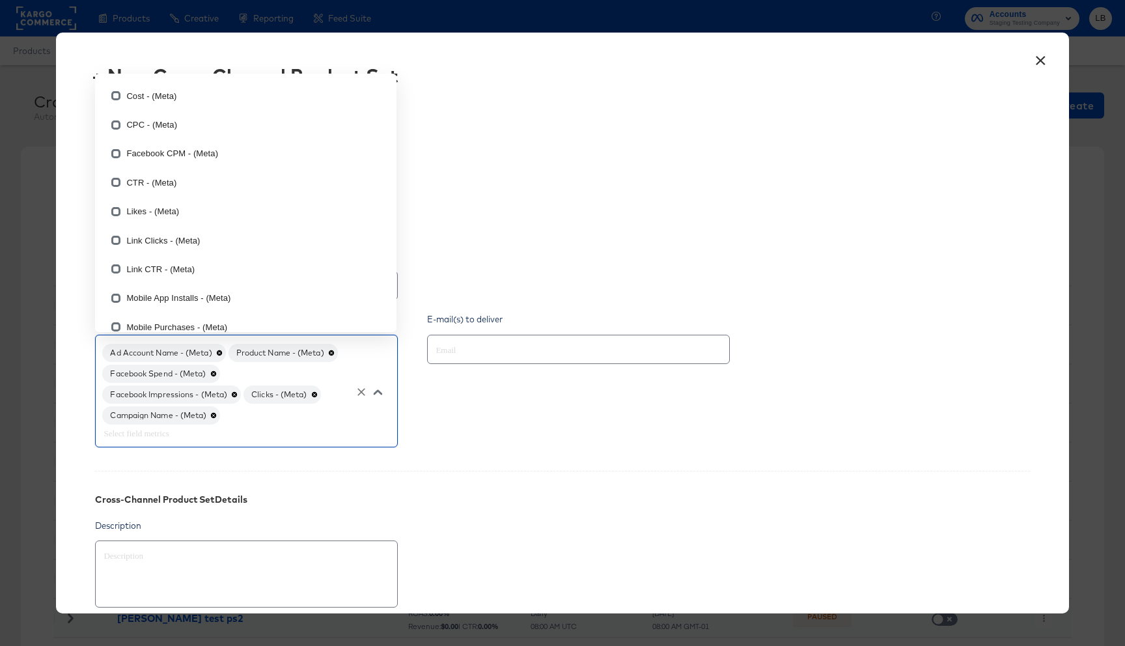
scroll to position [232, 0]
click at [211, 182] on li "CTR - (Meta)" at bounding box center [245, 178] width 301 height 29
type textarea "x"
checkbox input "true"
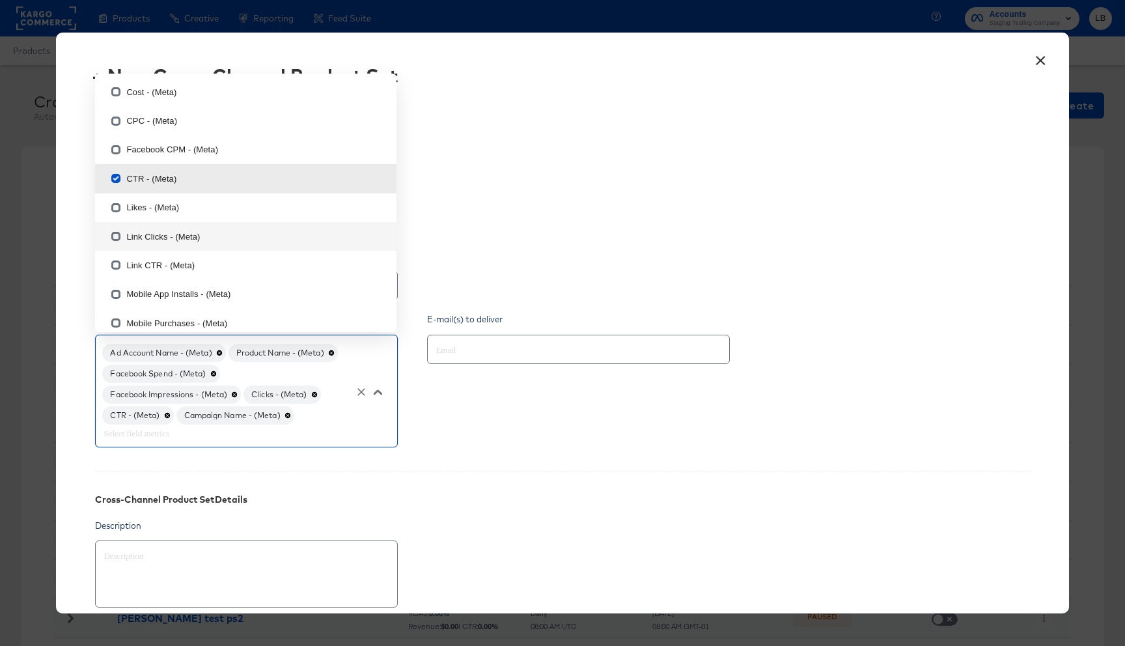
click at [206, 236] on li "Link Clicks - (Meta)" at bounding box center [245, 236] width 301 height 29
type textarea "x"
checkbox input "true"
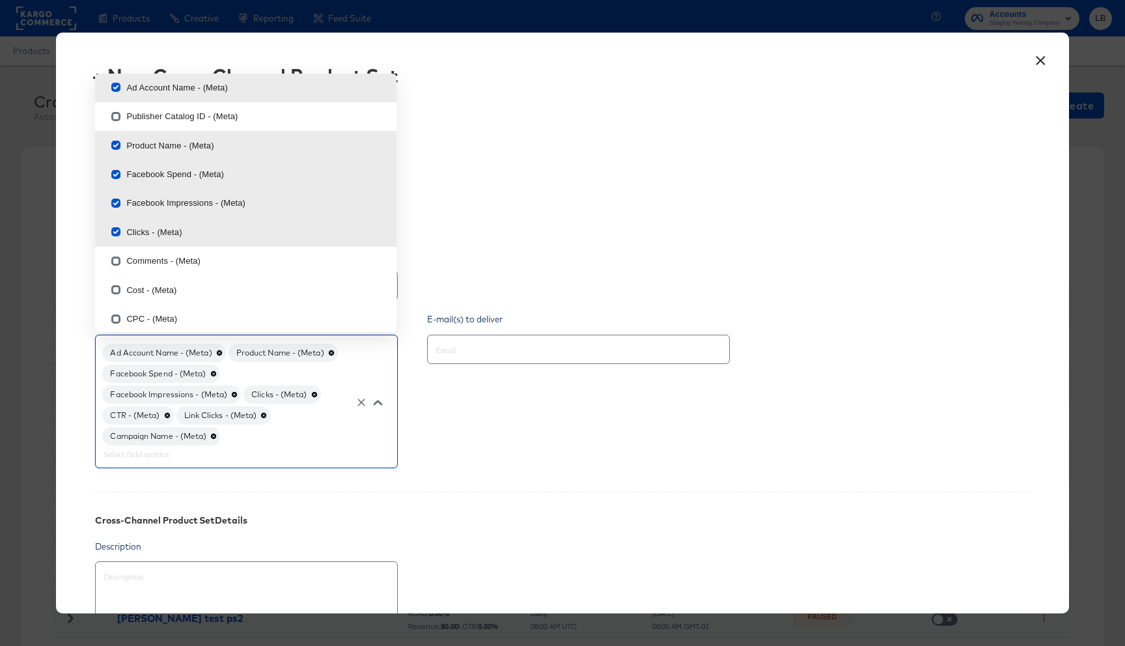
scroll to position [29, 0]
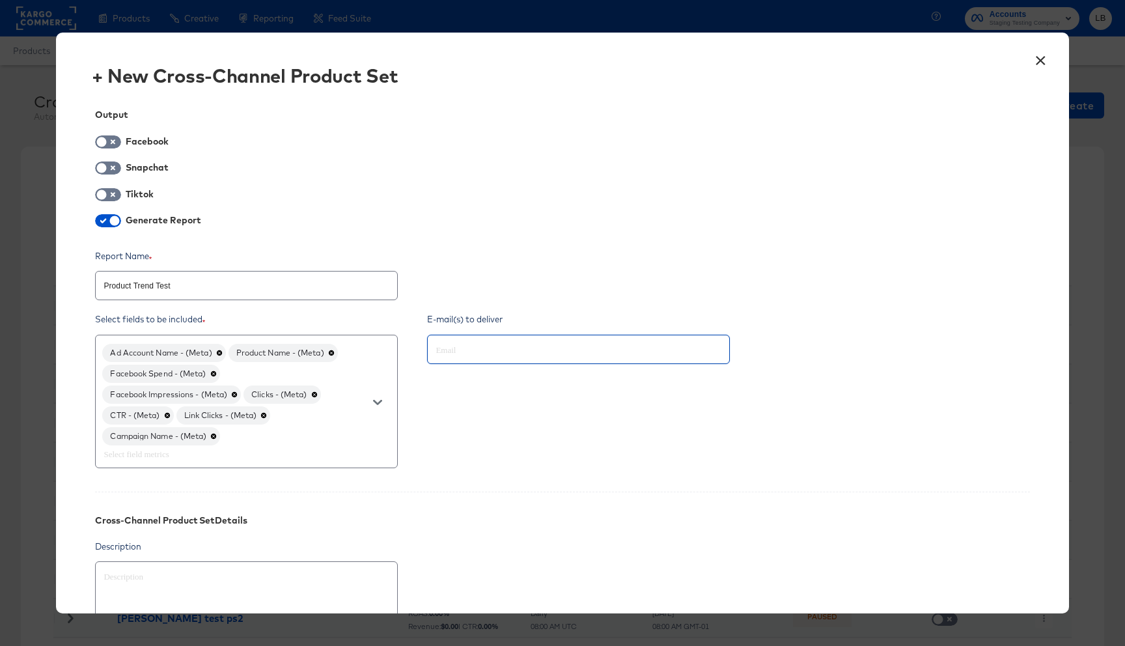
click at [511, 347] on input "text" at bounding box center [560, 349] width 254 height 15
type input "lauren"
type textarea "x"
type input "lauren.brennan@kargo.com"
type textarea "x"
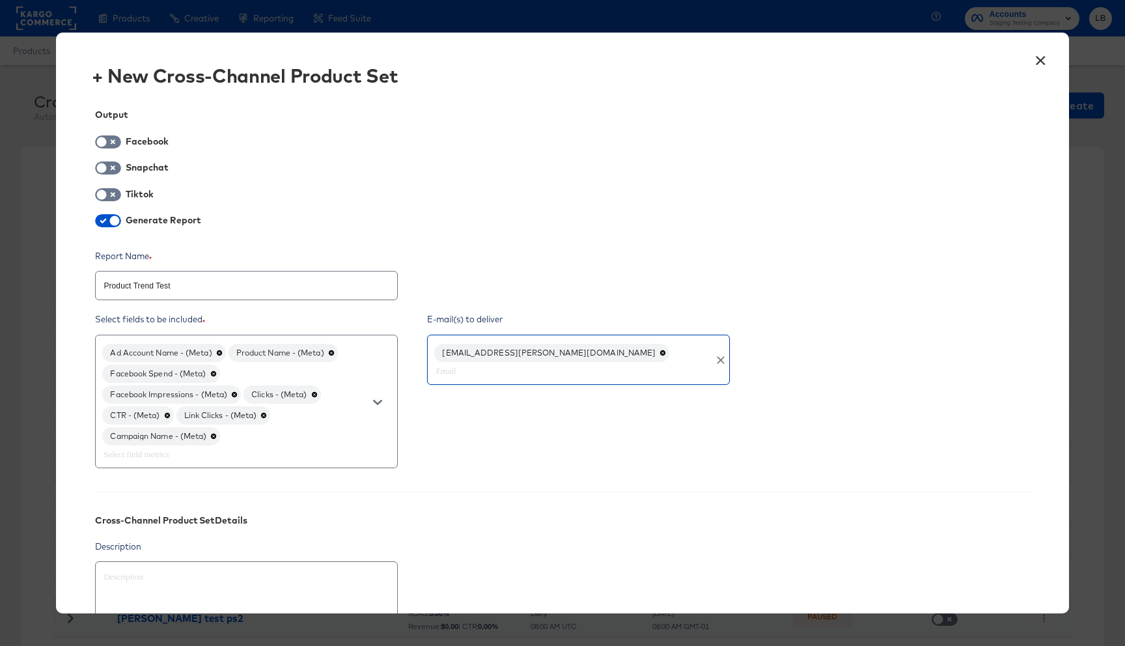
click at [547, 450] on div "E-mail(s) to deliver lauren.brennan@kargo.com" at bounding box center [588, 392] width 322 height 158
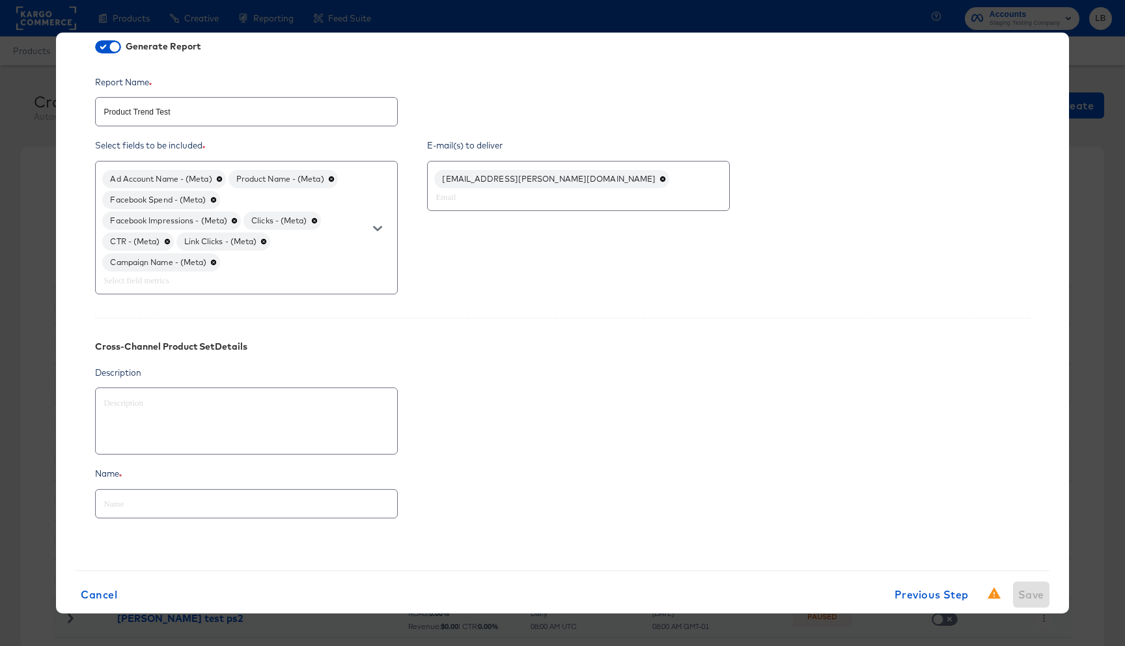
scroll to position [200, 0]
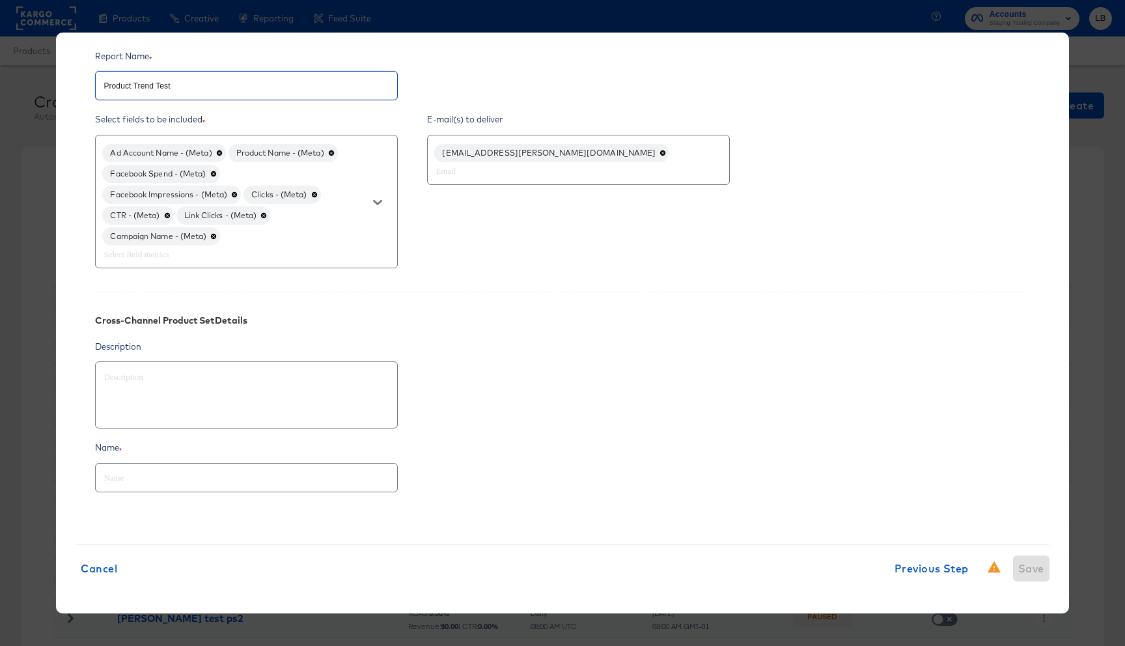
drag, startPoint x: 176, startPoint y: 90, endPoint x: 93, endPoint y: 86, distance: 83.4
click at [93, 86] on div "Output Facebook Snapchat Tiktok Generate Report Report Name Product Trend Test …" at bounding box center [562, 207] width 973 height 635
click at [152, 478] on input "text" at bounding box center [246, 472] width 301 height 28
paste input "Product Trend Test"
type textarea "x"
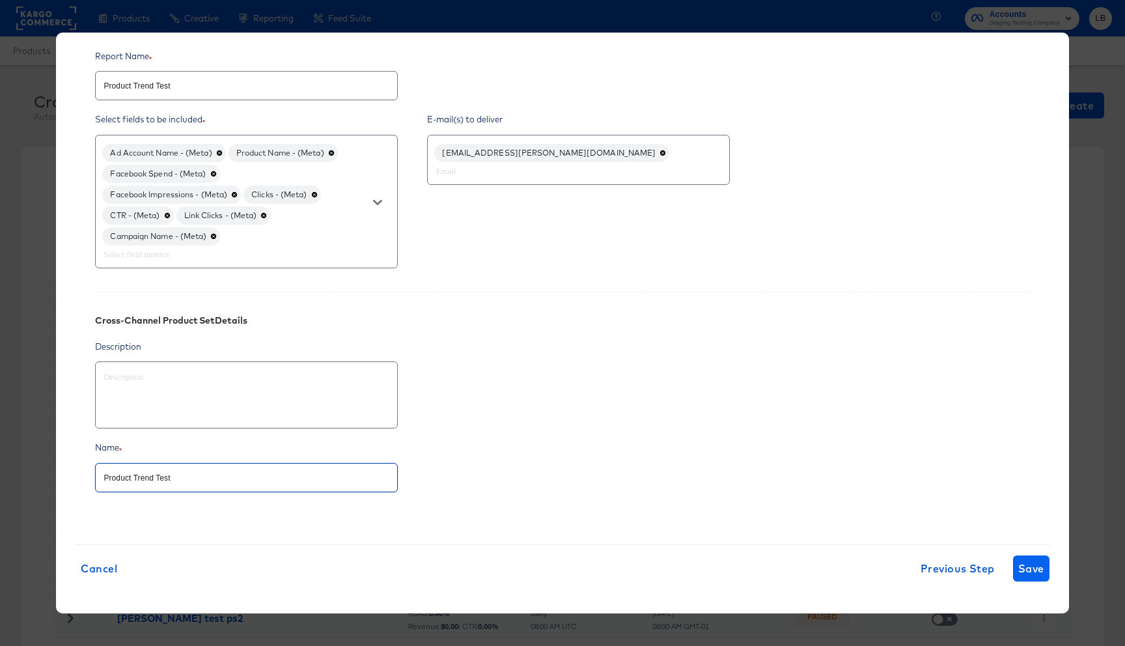
type input "Product Trend Test"
click at [1035, 579] on button "Save" at bounding box center [1031, 568] width 36 height 26
type textarea "x"
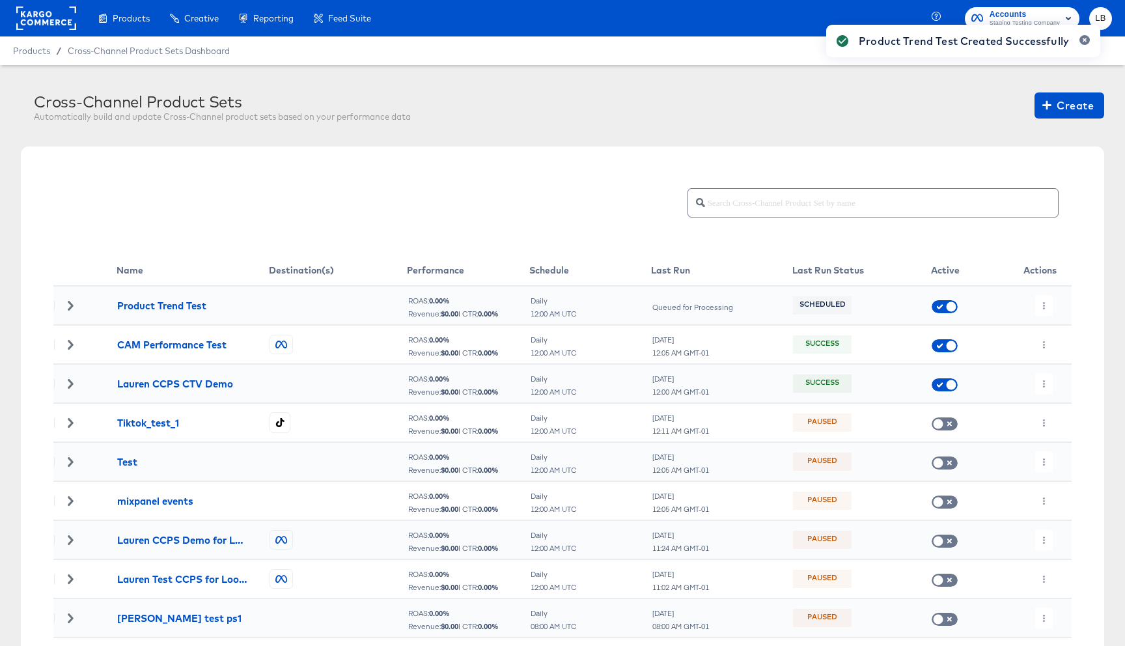
click at [1047, 300] on div "Product Trend Test Created Successfully" at bounding box center [963, 300] width 300 height 576
click at [1043, 313] on div "Product Trend Test Created Successfully" at bounding box center [963, 300] width 300 height 576
click at [1044, 305] on icon "button" at bounding box center [1044, 305] width 2 height 7
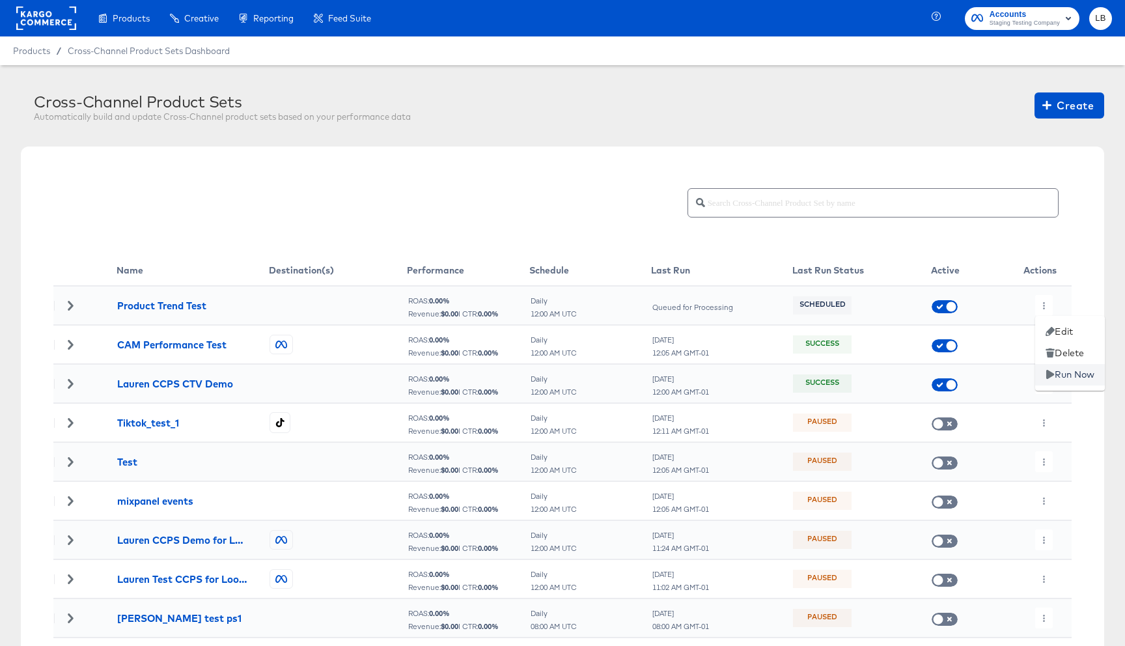
click at [1065, 366] on li "Run Now" at bounding box center [1070, 374] width 70 height 21
click at [70, 307] on icon at bounding box center [70, 305] width 5 height 9
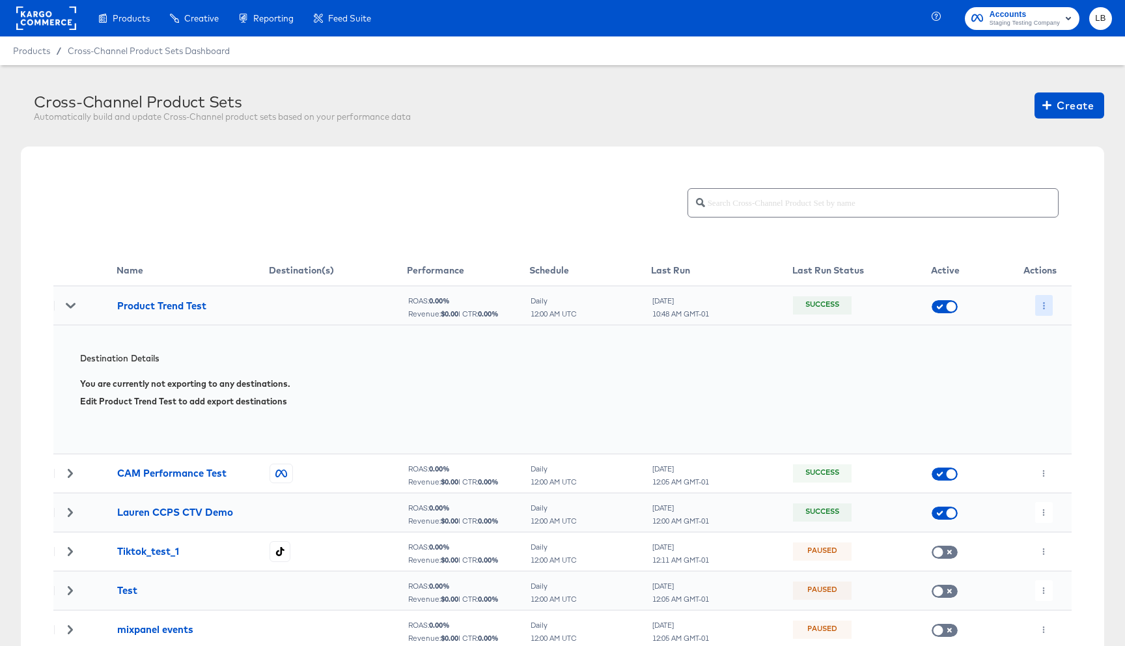
click at [1045, 301] on button "button" at bounding box center [1044, 305] width 18 height 21
click at [156, 309] on div at bounding box center [562, 323] width 1125 height 646
click at [1042, 303] on icon "button" at bounding box center [1043, 305] width 7 height 7
click at [1056, 330] on li "Edit" at bounding box center [1070, 331] width 70 height 21
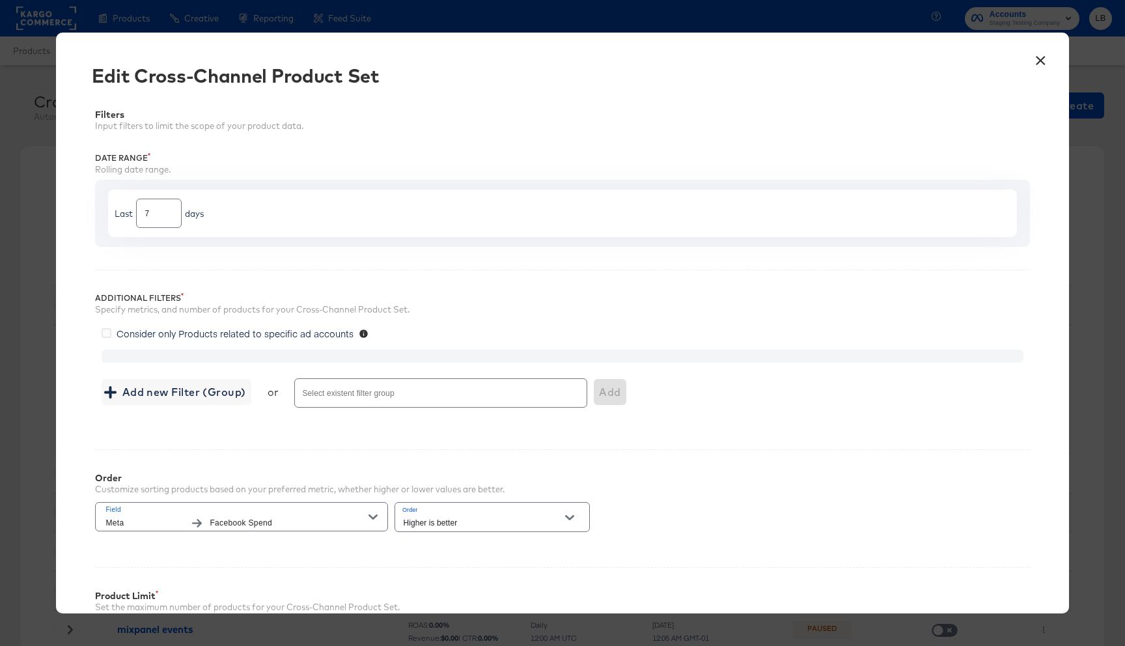
type input "5000"
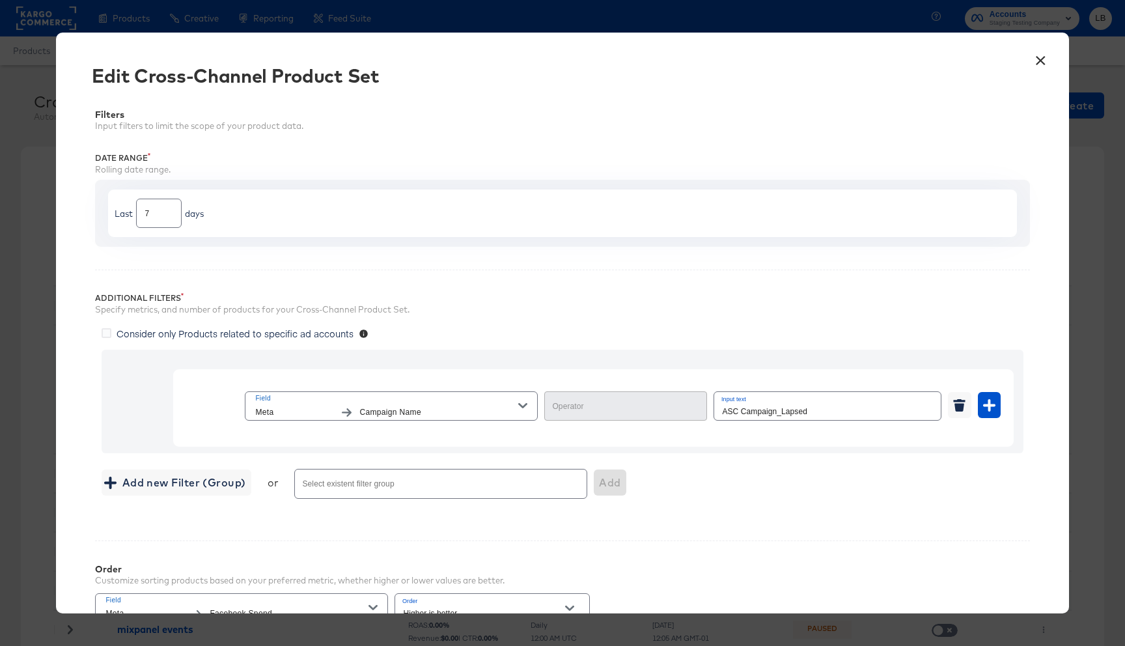
type input "Equal"
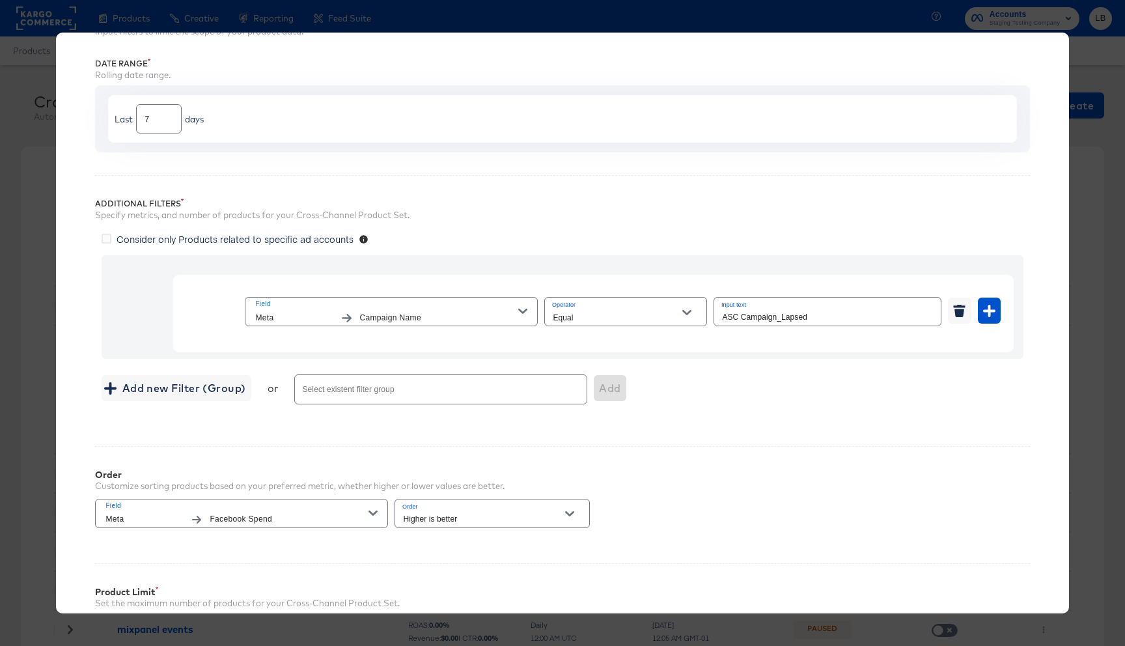
scroll to position [247, 0]
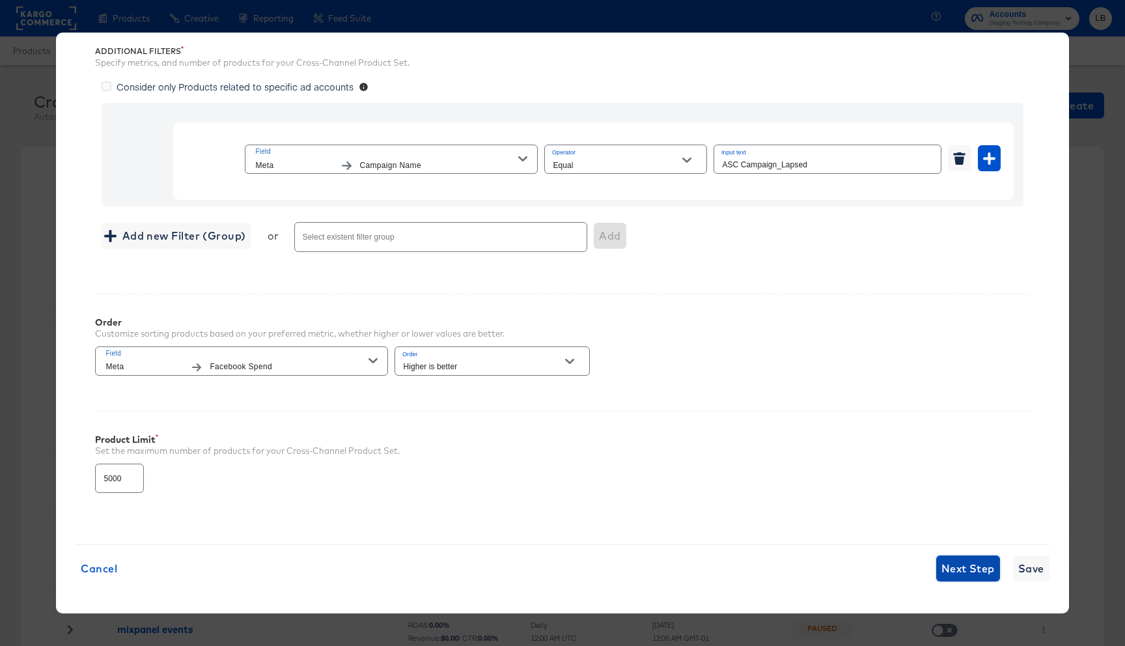
click at [965, 571] on span "Next Step" at bounding box center [967, 568] width 53 height 18
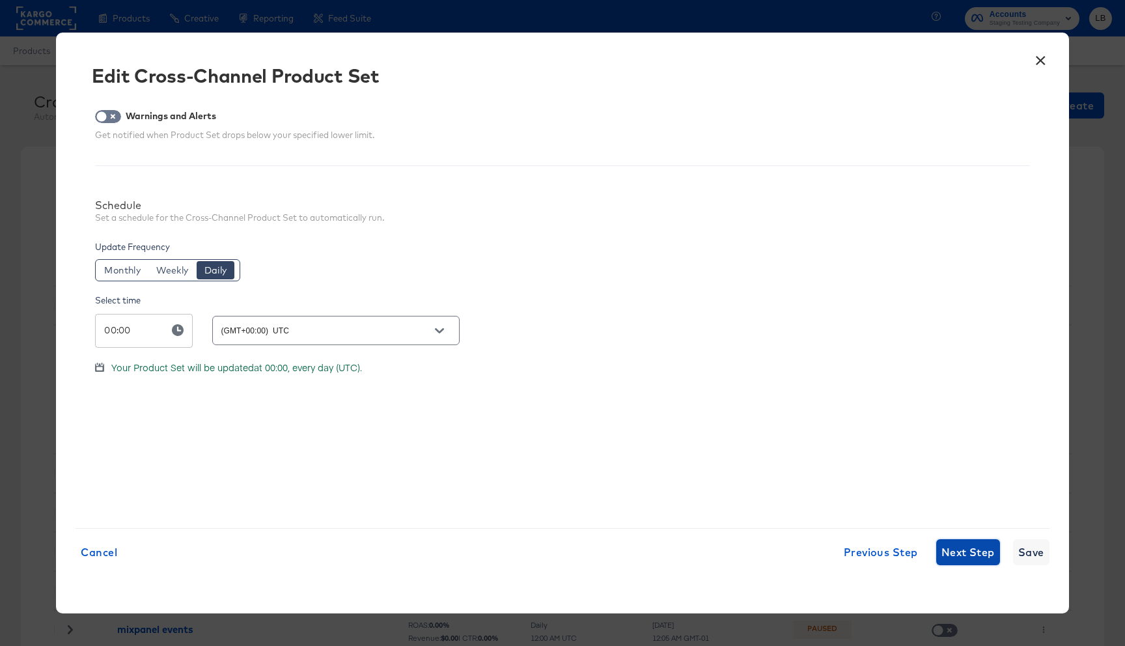
click at [971, 539] on button "Next Step" at bounding box center [968, 552] width 64 height 26
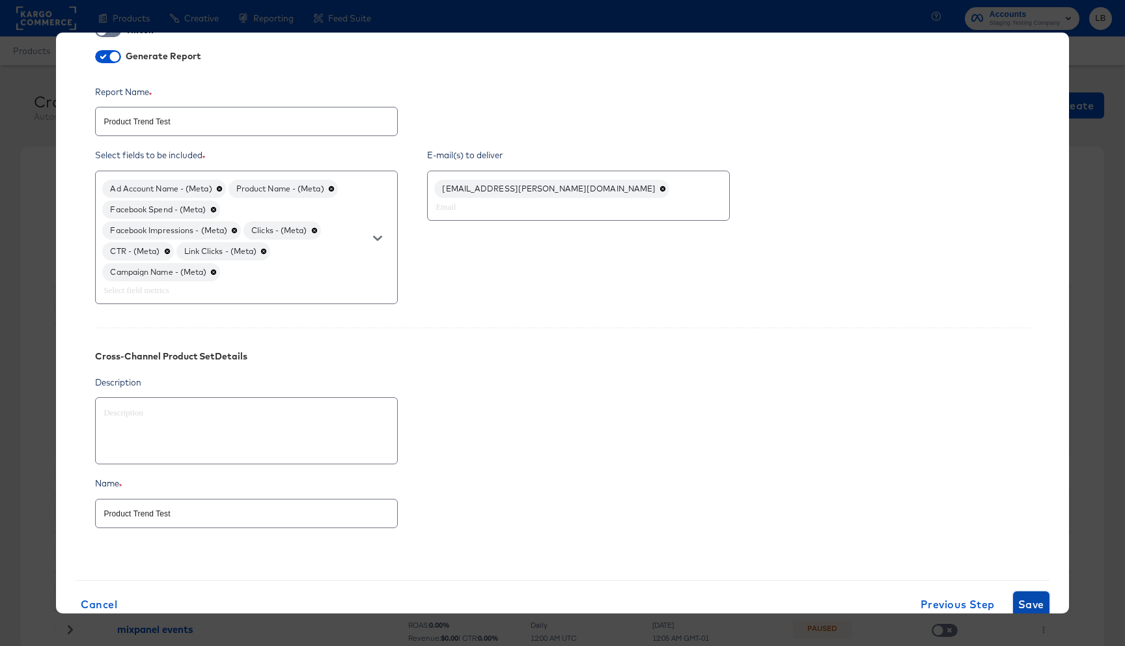
scroll to position [200, 0]
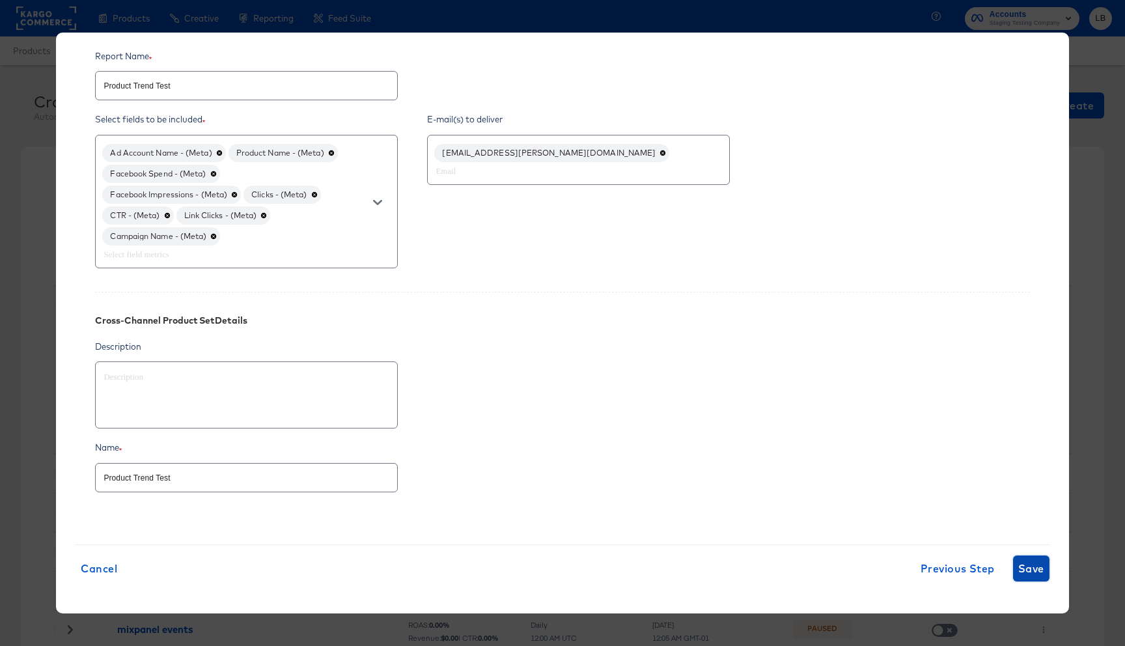
click at [1024, 570] on span "Save" at bounding box center [1031, 568] width 26 height 18
type textarea "x"
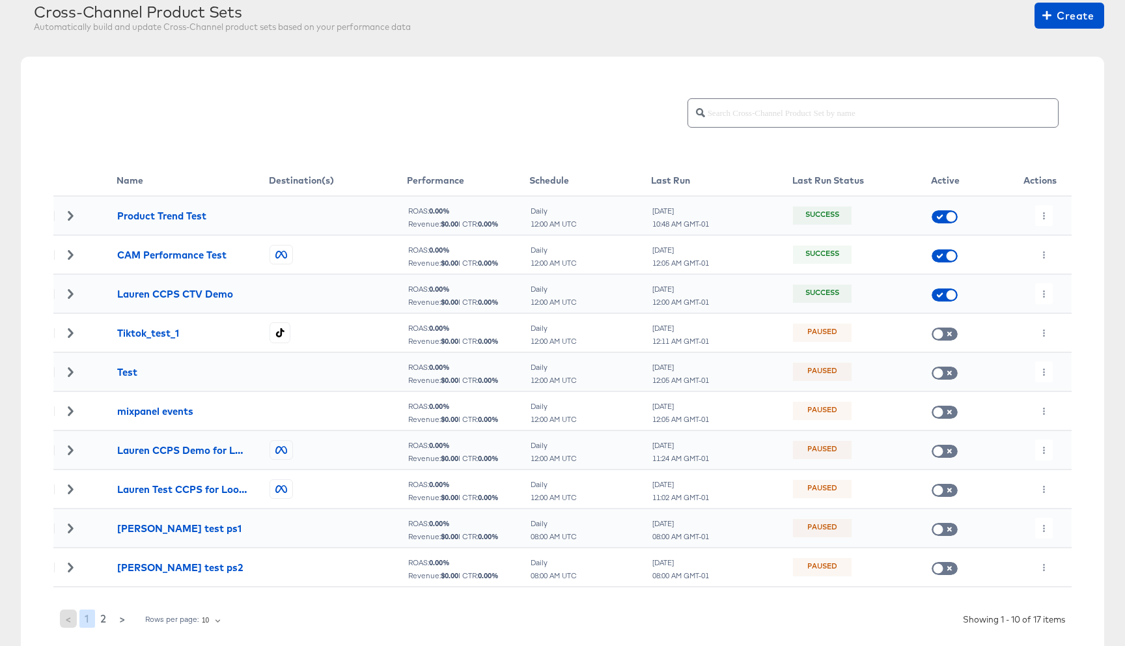
scroll to position [81, 0]
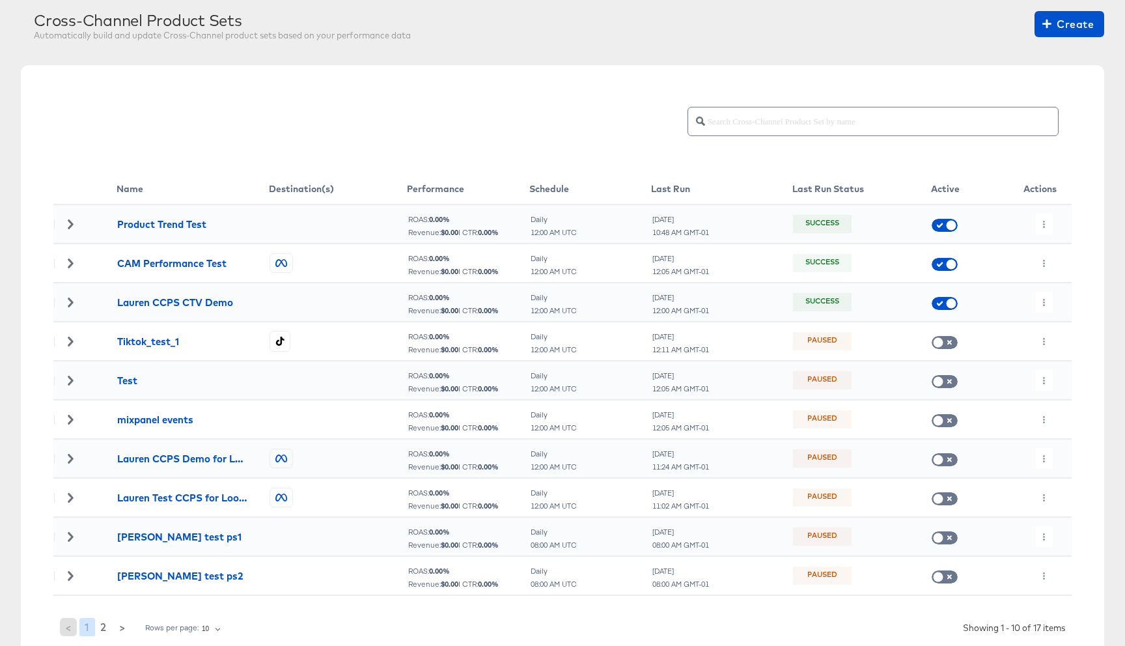
click at [71, 221] on icon at bounding box center [70, 223] width 5 height 9
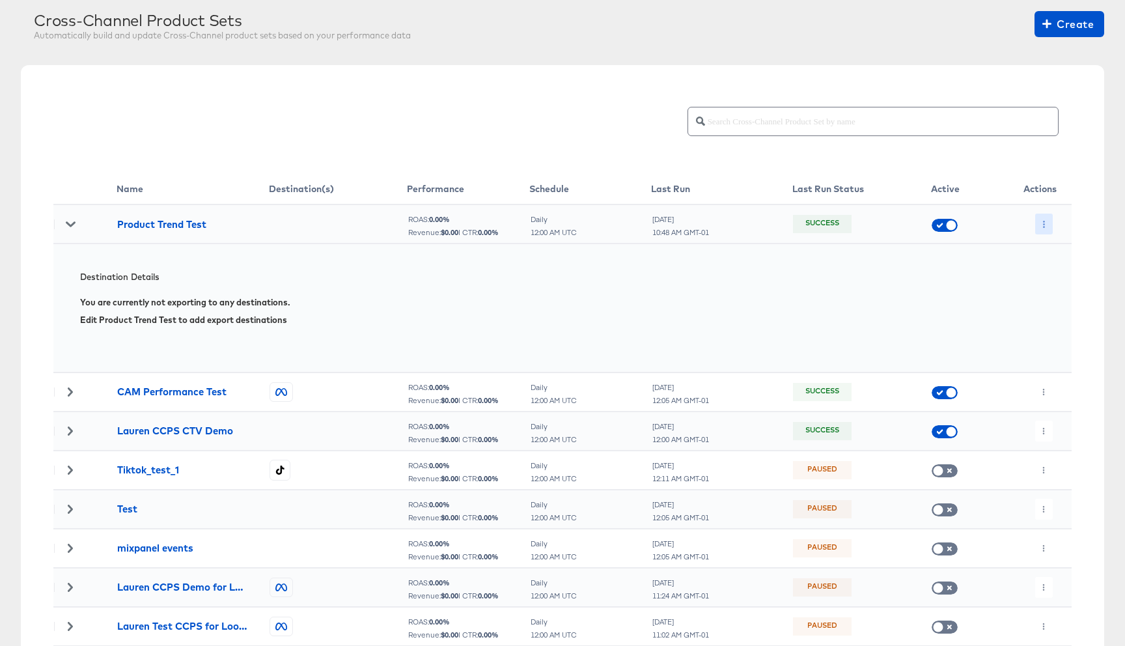
click at [1042, 221] on icon "button" at bounding box center [1043, 224] width 7 height 7
click at [887, 369] on div at bounding box center [562, 323] width 1125 height 646
click at [1053, 222] on div at bounding box center [1040, 224] width 62 height 21
click at [1050, 222] on button "button" at bounding box center [1044, 224] width 18 height 21
click at [1056, 255] on li "Edit" at bounding box center [1070, 250] width 70 height 21
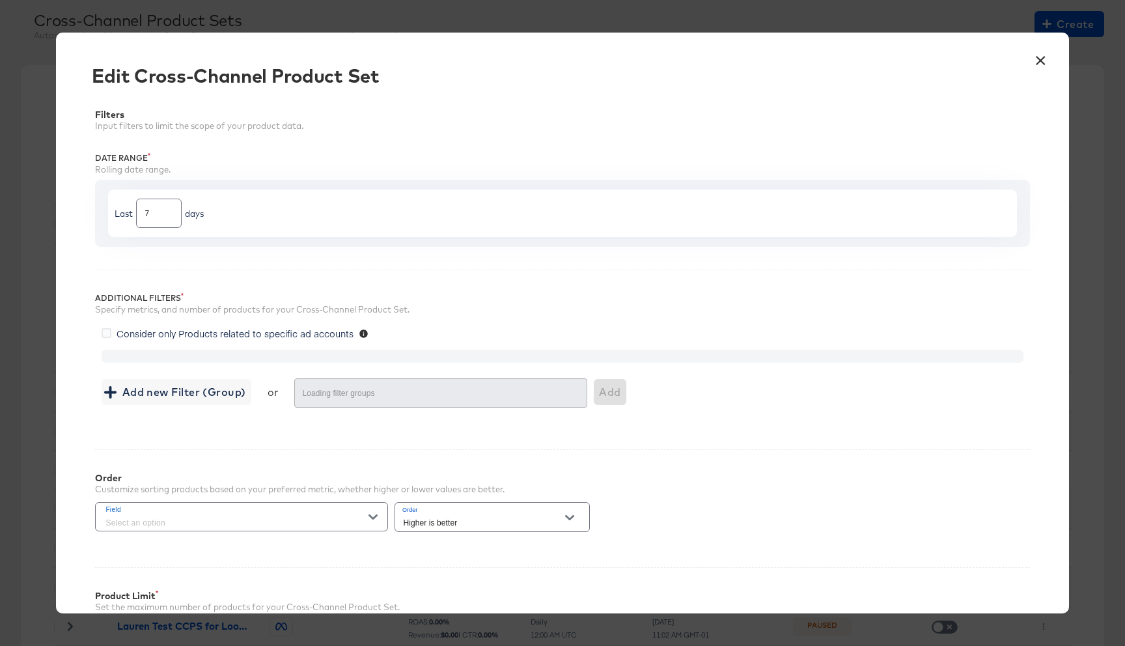
type input "5000"
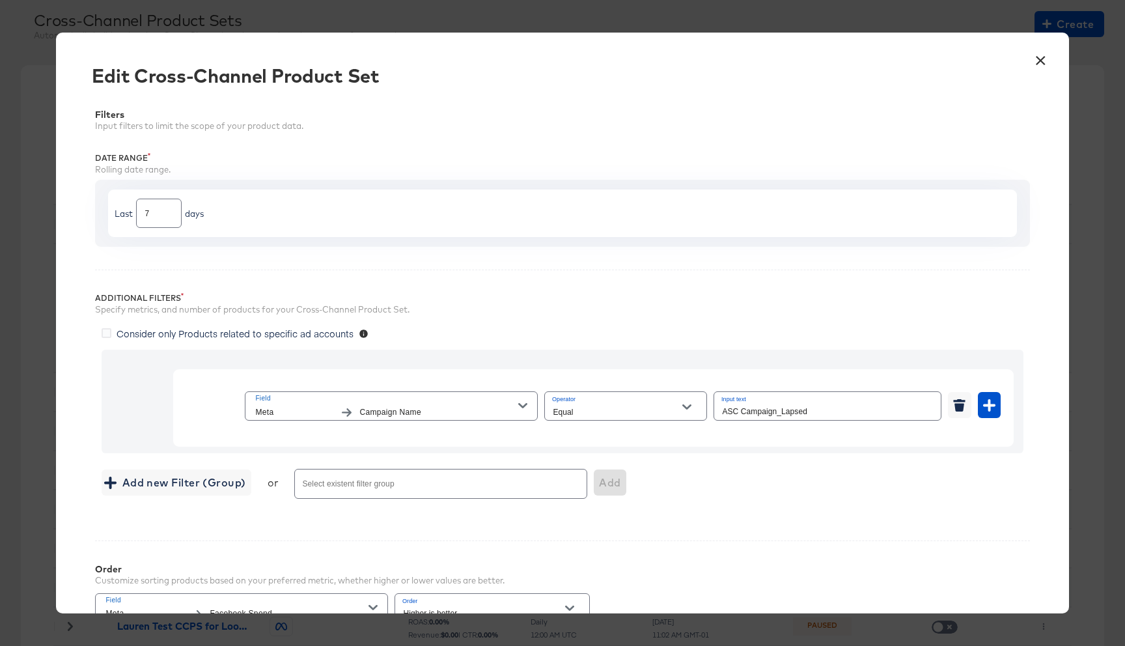
scroll to position [247, 0]
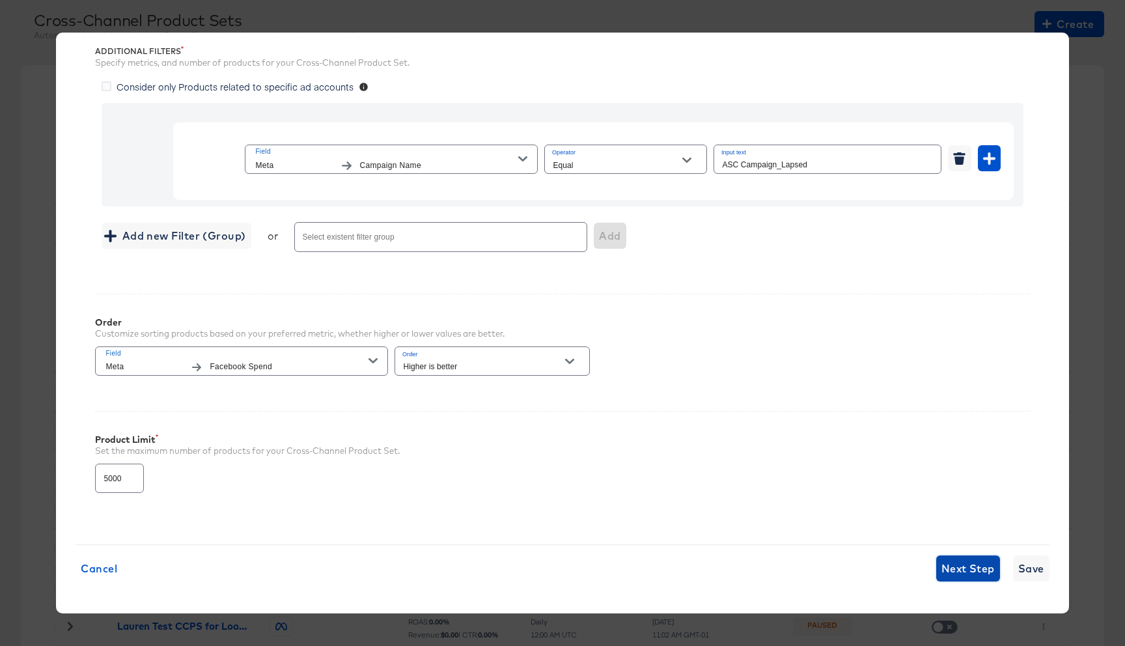
click at [980, 566] on span "Next Step" at bounding box center [967, 568] width 53 height 18
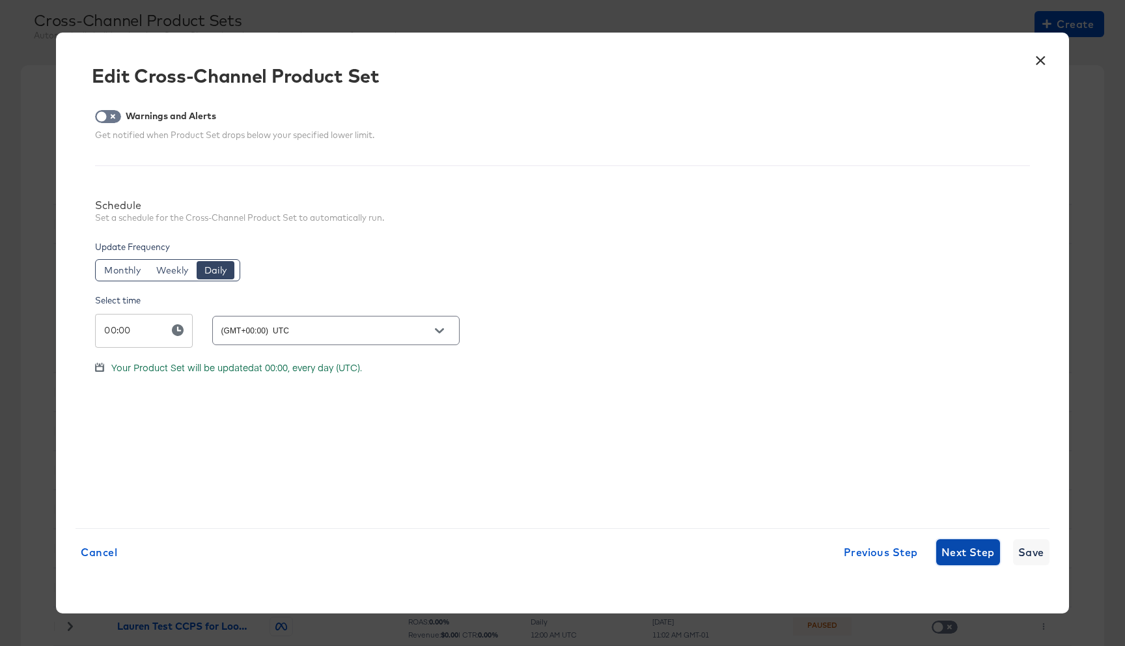
scroll to position [0, 0]
click at [968, 555] on span "Next Step" at bounding box center [967, 552] width 53 height 18
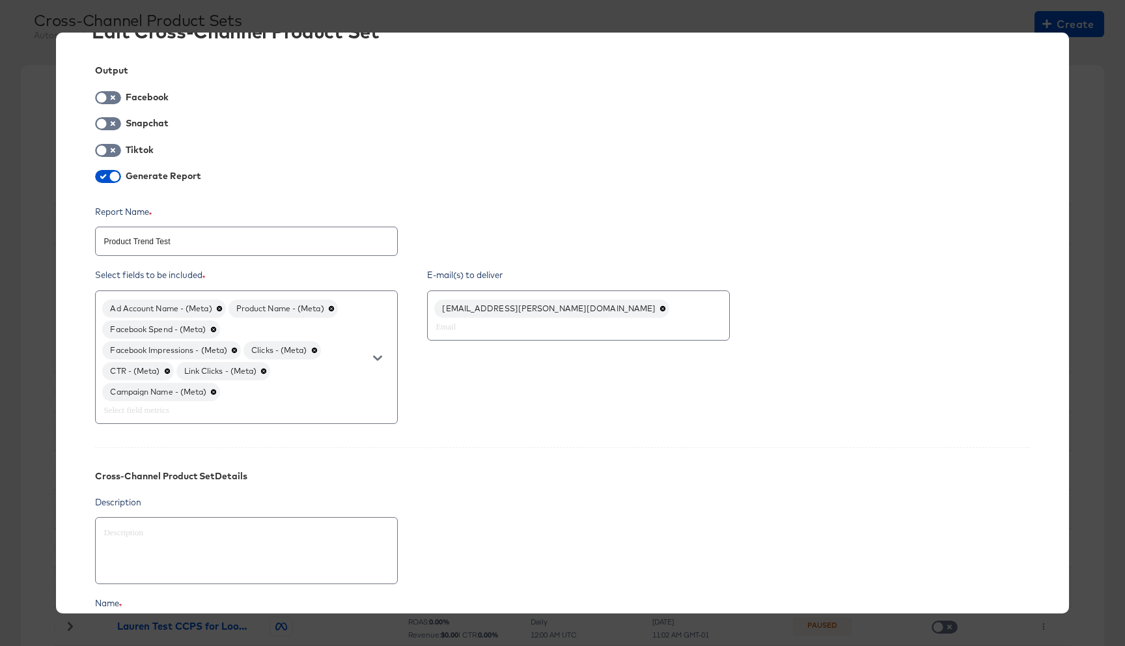
scroll to position [46, 0]
type textarea "x"
